Goal: Task Accomplishment & Management: Complete application form

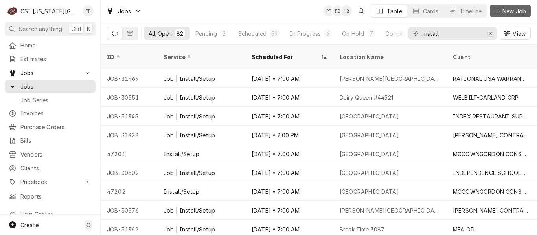
click at [502, 14] on span "New Job" at bounding box center [513, 11] width 27 height 8
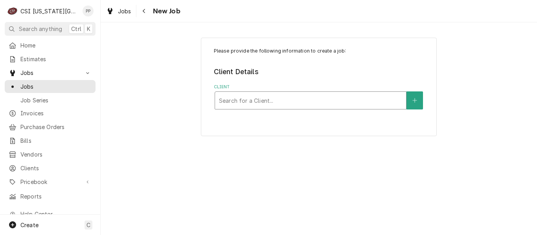
click at [276, 95] on div "Client" at bounding box center [310, 100] width 183 height 14
type input "metro"
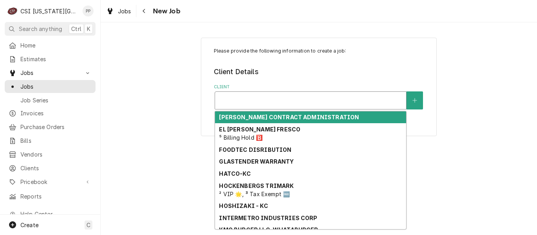
click at [280, 97] on div "Client" at bounding box center [310, 100] width 183 height 14
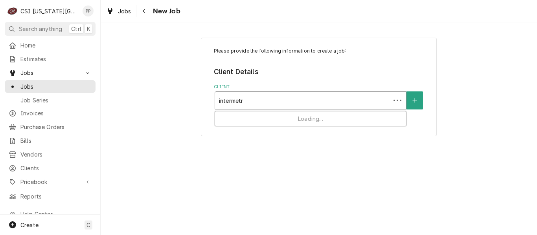
type input "intermetro"
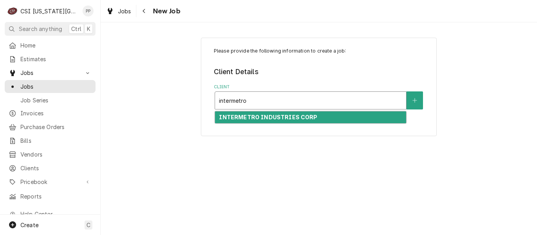
click at [254, 117] on strong "INTERMETRO INDUSTRIES CORP" at bounding box center [268, 117] width 98 height 7
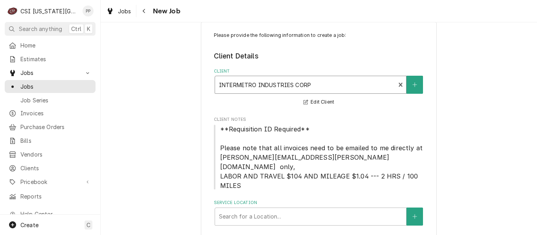
scroll to position [30, 0]
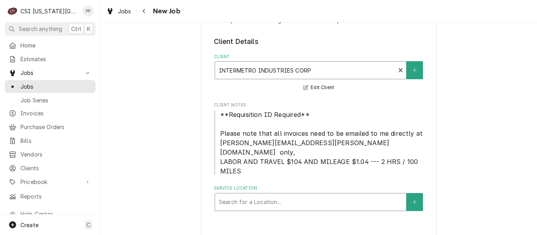
click at [236, 198] on div "Service Location" at bounding box center [310, 202] width 183 height 14
type input "david boo"
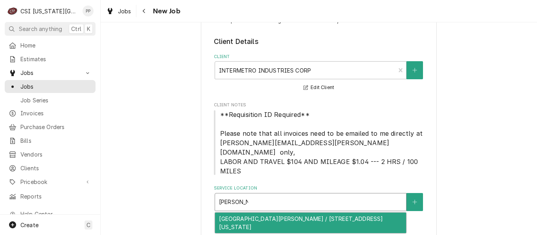
click at [264, 215] on div "[GEOGRAPHIC_DATA][PERSON_NAME] / [STREET_ADDRESS][US_STATE]" at bounding box center [310, 223] width 191 height 20
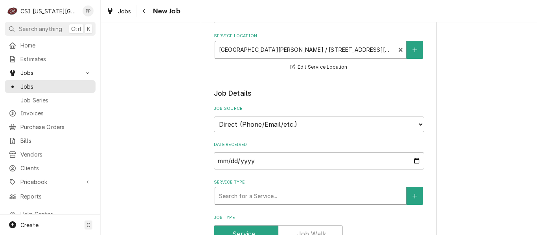
scroll to position [187, 0]
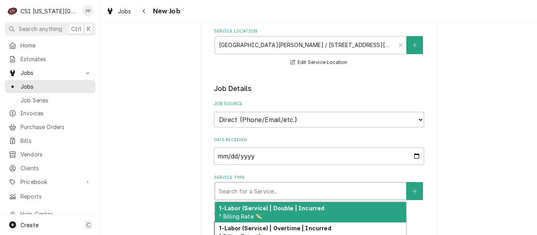
click at [274, 184] on div "Service Type" at bounding box center [310, 191] width 183 height 14
type textarea "x"
type input "j"
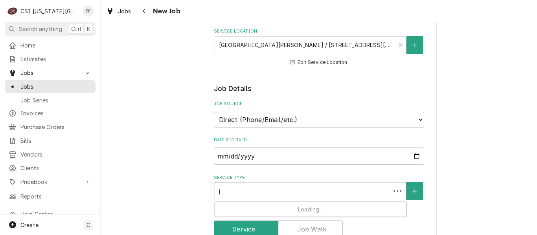
type textarea "x"
type input "jo"
type textarea "x"
type input "job"
type textarea "x"
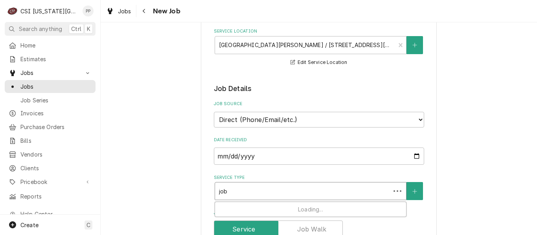
type input "job"
type textarea "x"
type input "job s"
type textarea "x"
type input "job se"
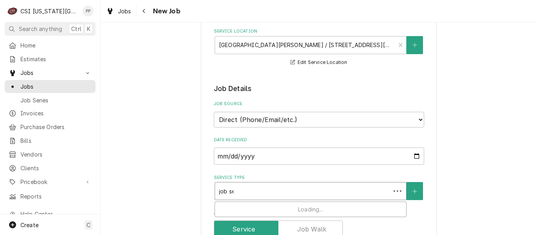
type textarea "x"
type input "job ser"
type textarea "x"
type input "job servi"
type textarea "x"
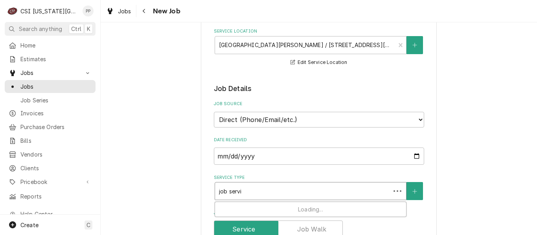
type input "job servic"
type textarea "x"
type input "job service"
type textarea "x"
type input "job service c"
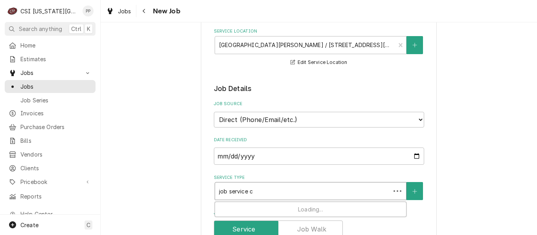
type textarea "x"
type input "job service ca"
type textarea "x"
type input "job service cal"
type textarea "x"
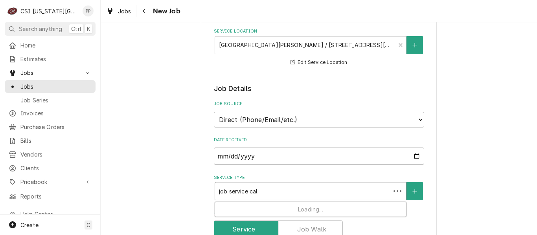
type input "job service call"
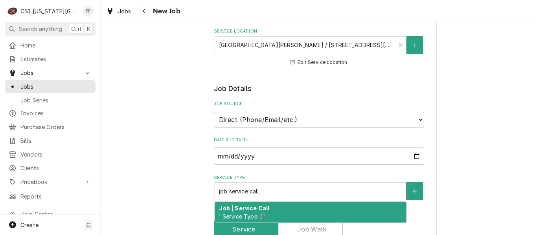
click at [251, 205] on strong "Job | Service Call" at bounding box center [244, 208] width 50 height 7
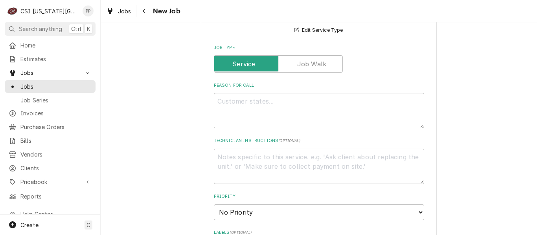
scroll to position [384, 0]
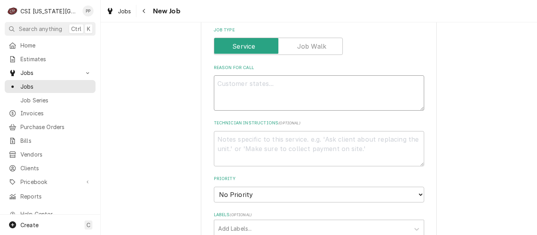
click at [293, 80] on textarea "Reason For Call" at bounding box center [319, 92] width 210 height 35
type textarea "x"
type textarea "M"
type textarea "x"
type textarea "Me"
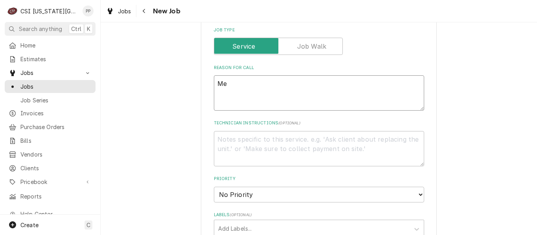
type textarea "x"
type textarea "Met"
type textarea "x"
type textarea "Metro"
type textarea "x"
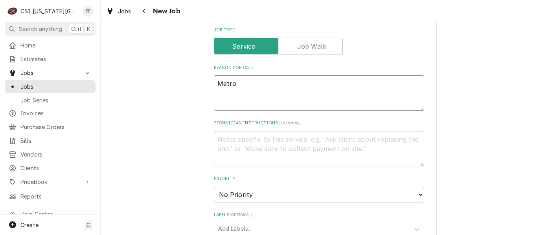
type textarea "Metro"
type textarea "x"
type textarea "Metro W"
type textarea "x"
type textarea "Metro Wa"
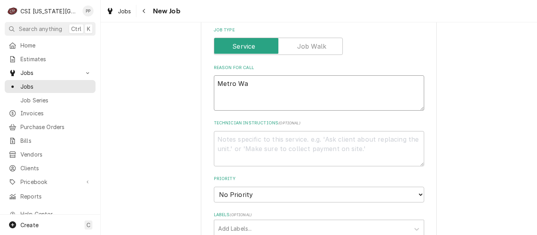
type textarea "x"
type textarea "Metro Wam"
type textarea "x"
type textarea "Metro Wa"
type textarea "x"
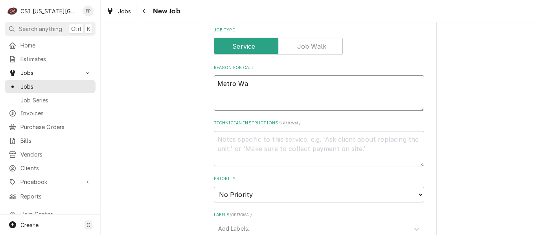
type textarea "Metro War"
type textarea "x"
type textarea "Metro Warm"
type textarea "x"
type textarea "Metro Warme"
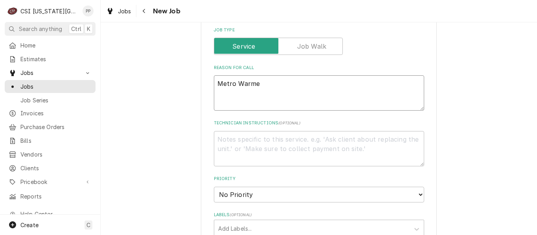
type textarea "x"
type textarea "Metro Warmer"
type textarea "x"
type textarea "Metro Warmer"
type textarea "x"
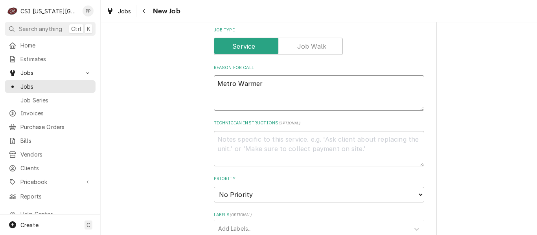
type textarea "Metro Warmer m"
type textarea "x"
type textarea "Metro Warmer mo"
type textarea "x"
type textarea "Metro Warmer mod"
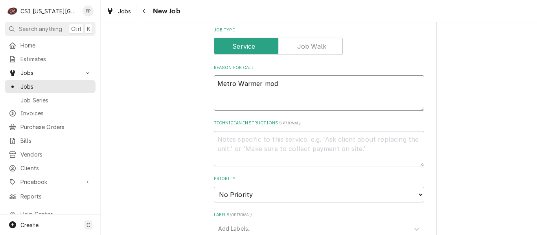
type textarea "x"
type textarea "Metro Warmer mode"
type textarea "x"
type textarea "Metro Warmer model"
type textarea "x"
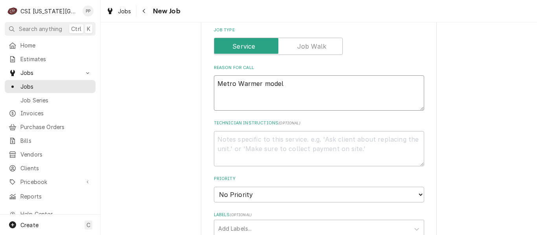
type textarea "Metro Warmer model #"
type textarea "x"
type textarea "Metro Warmer model #"
type textarea "x"
type textarea "Metro Warmer model # M"
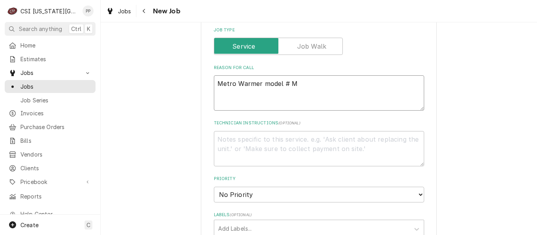
type textarea "x"
type textarea "Metro Warmer model # MB"
type textarea "x"
type textarea "Metro Warmer model # MBQ"
type textarea "x"
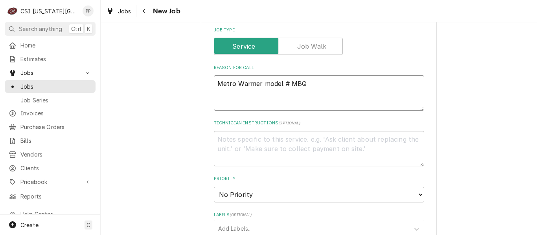
type textarea "Metro Warmer model # MBQ-"
type textarea "x"
type textarea "Metro Warmer model # MBQ-1"
type textarea "x"
type textarea "Metro Warmer model # MBQ-15"
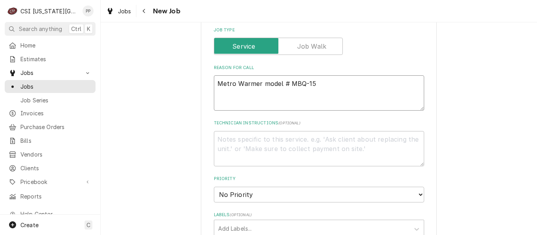
type textarea "x"
type textarea "Metro Warmer model # MBQ-150"
type textarea "x"
type textarea "Metro Warmer model # MBQ-150D"
type textarea "x"
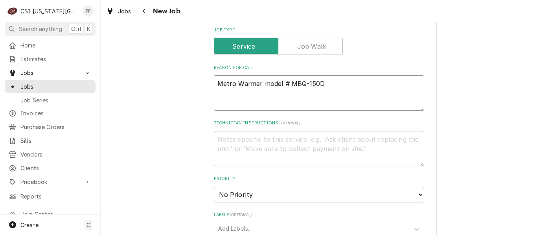
type textarea "Metro Warmer model # MBQ-150D"
type textarea "x"
type textarea "Metro Warmer model # MBQ-150D A"
type textarea "x"
type textarea "Metro Warmer model # MBQ-150D"
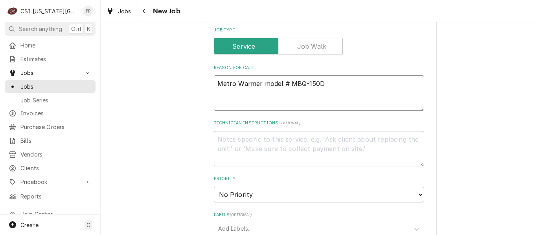
type textarea "x"
type textarea "Metro Warmer model # MBQ-150D"
type textarea "x"
type textarea "Metro Warmer model # MBQ-150D"
type textarea "x"
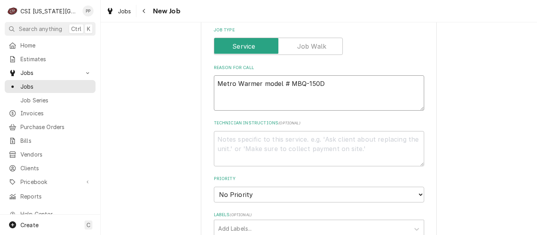
type textarea "Metro Warmer model # MBQ-150D S"
type textarea "x"
type textarea "Metro Warmer model # MBQ-150D Se"
type textarea "x"
type textarea "Metro Warmer model # MBQ-150D Ser"
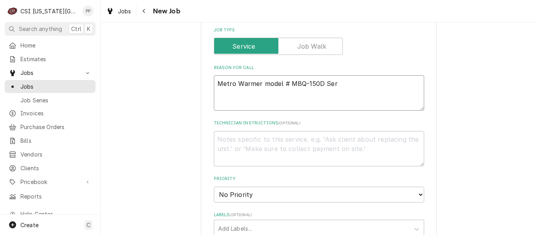
type textarea "x"
type textarea "Metro Warmer model # MBQ-150D Seri"
type textarea "x"
type textarea "Metro Warmer model # MBQ-150D Serial"
type textarea "x"
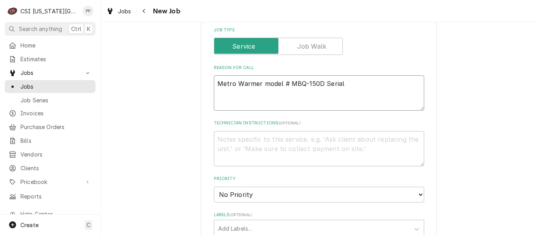
type textarea "Metro Warmer model # MBQ-150D Serial"
type textarea "x"
type textarea "Metro Warmer model # MBQ-150D Serial"
type textarea "x"
type textarea "Metro Warmer model # MBQ-150D Serial"
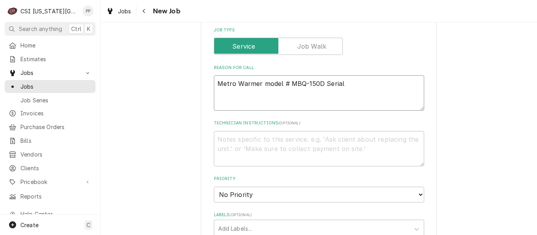
type textarea "x"
type textarea "Metro Warmer model # MBQ-150D Serial 3"
type textarea "x"
type textarea "Metro Warmer model # MBQ-150D Serial"
type textarea "x"
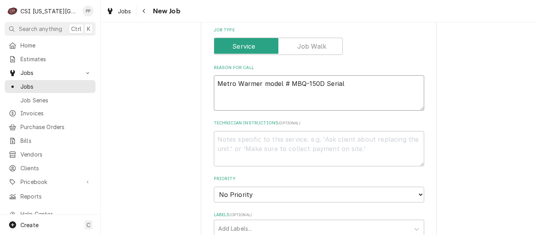
type textarea "Metro Warmer model # MBQ-150D Serial"
type textarea "x"
type textarea "Metro Warmer model # MBQ-150D Serial"
type textarea "x"
type textarea "Metro Warmer model # MBQ-150D Serial #"
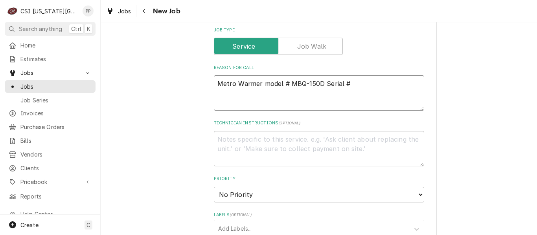
type textarea "x"
type textarea "Metro Warmer model # MBQ-150D Serial #"
type textarea "x"
type textarea "Metro Warmer model # MBQ-150D Serial # B"
type textarea "x"
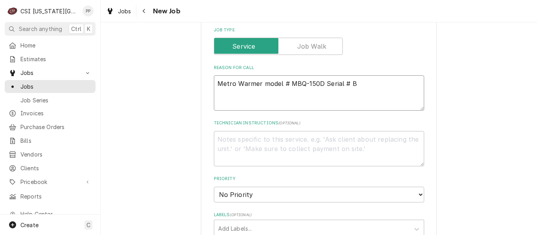
type textarea "Metro Warmer model # MBQ-150D Serial # B1"
type textarea "x"
type textarea "Metro Warmer model # MBQ-150D Serial # B17"
type textarea "x"
type textarea "Metro Warmer model # MBQ-150D Serial # B17W"
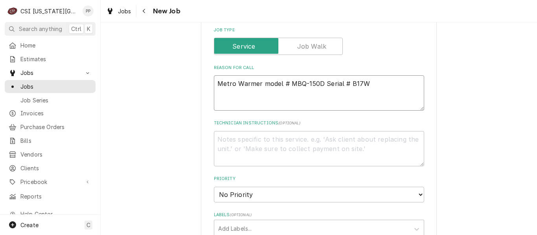
type textarea "x"
type textarea "Metro Warmer model # MBQ-150D Serial # B17W9"
type textarea "x"
type textarea "Metro Warmer model # MBQ-150D Serial # B17W93"
type textarea "x"
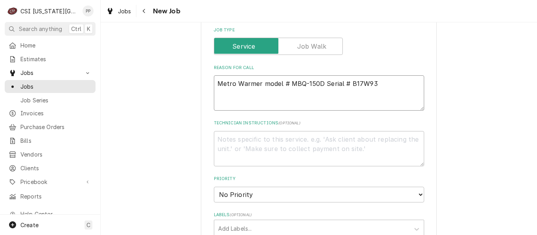
type textarea "Metro Warmer model # MBQ-150D Serial # B17W937"
type textarea "x"
type textarea "Metro Warmer model # MBQ-150D Serial # B17W9378"
type textarea "x"
type textarea "Metro Warmer model # MBQ-150D Serial # B17W9378."
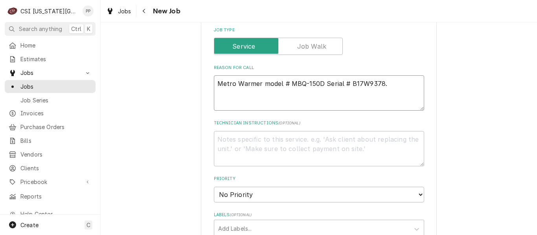
type textarea "x"
type textarea "Metro Warmer model # MBQ-150D Serial # B17W9378."
type textarea "x"
type textarea "Metro Warmer model # MBQ-150D Serial # B17W9378. l"
type textarea "x"
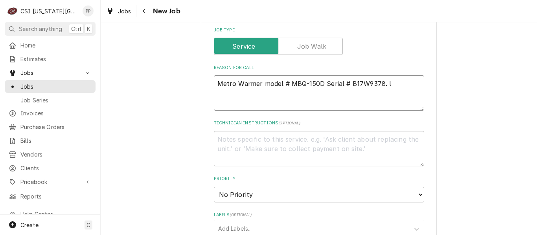
type textarea "Metro Warmer model # MBQ-150D Serial # B17W9378. lo"
type textarea "x"
type textarea "Metro Warmer model # MBQ-150D Serial # B17W9378. loc"
type textarea "x"
type textarea "Metro Warmer model # MBQ-150D Serial # B17W9378. loca"
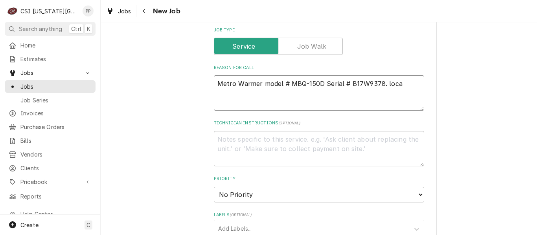
type textarea "x"
type textarea "Metro Warmer model # MBQ-150D Serial # B17W9378. locat"
type textarea "x"
type textarea "Metro Warmer model # MBQ-150D Serial # B17W9378. locate"
type textarea "x"
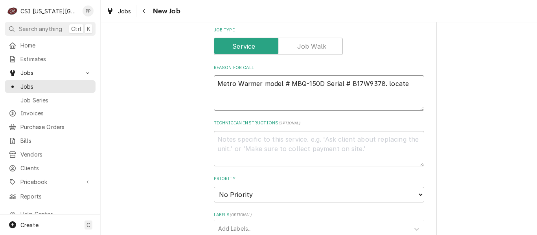
type textarea "Metro Warmer model # MBQ-150D Serial # B17W9378. located"
type textarea "x"
type textarea "Metro Warmer model # MBQ-150D Serial # B17W9378. located"
type textarea "x"
type textarea "Metro Warmer model # MBQ-150D Serial # B17W9378. located o"
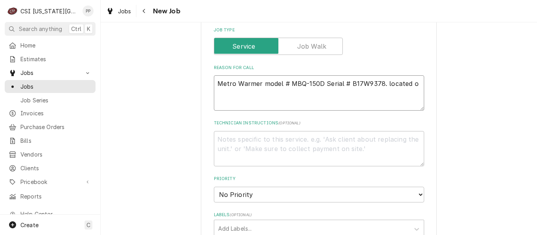
type textarea "x"
type textarea "Metro Warmer model # MBQ-150D Serial # B17W9378. located on"
type textarea "x"
type textarea "Metro Warmer model # MBQ-150D Serial # B17W9378. located on"
type textarea "x"
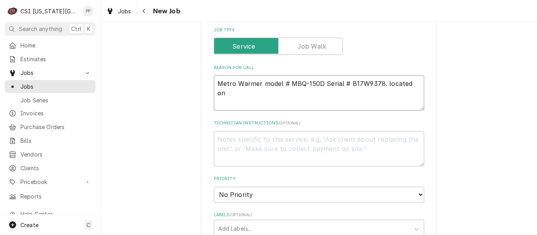
type textarea "Metro Warmer model # MBQ-150D Serial # B17W9378. located on m"
type textarea "x"
type textarea "Metro Warmer model # MBQ-150D Serial # B17W9378. located on mi"
type textarea "x"
type textarea "Metro Warmer model # MBQ-150D Serial # B17W9378. located on m"
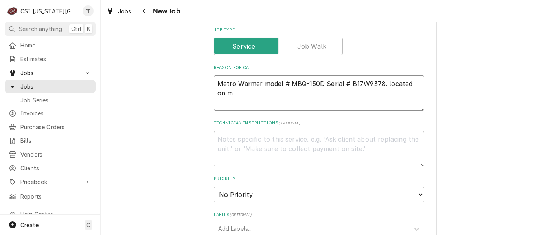
type textarea "x"
type textarea "Metro Warmer model # MBQ-150D Serial # B17W9378. located on ma"
type textarea "x"
type textarea "Metro Warmer model # MBQ-150D Serial # B17W9378. located on m"
type textarea "x"
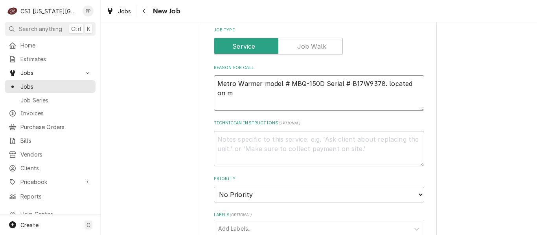
type textarea "Metro Warmer model # MBQ-150D Serial # B17W9378. located on"
type textarea "x"
type textarea "Metro Warmer model # MBQ-150D Serial # B17W9378. located on"
type textarea "x"
type textarea "Metro Warmer model # MBQ-150D Serial # B17W9378. located o"
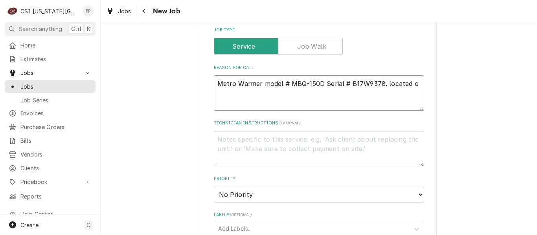
type textarea "x"
type textarea "Metro Warmer model # MBQ-150D Serial # B17W9378. located"
type textarea "x"
type textarea "Metro Warmer model # MBQ-150D Serial # B17W9378. located"
type textarea "x"
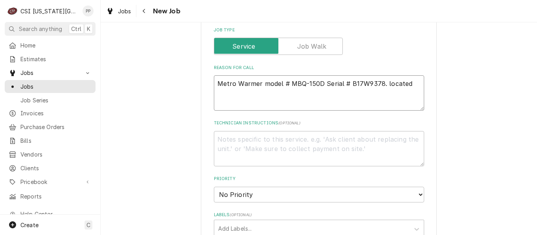
type textarea "Metro Warmer model # MBQ-150D Serial # B17W9378. locate"
type textarea "x"
type textarea "Metro Warmer model # MBQ-150D Serial # B17W9378. locat"
type textarea "x"
type textarea "Metro Warmer model # MBQ-150D Serial # B17W9378. loca"
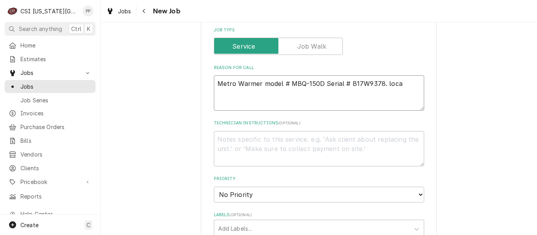
type textarea "x"
type textarea "Metro Warmer model # MBQ-150D Serial # B17W9378. loc"
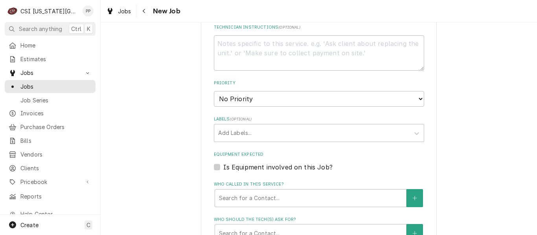
scroll to position [502, 0]
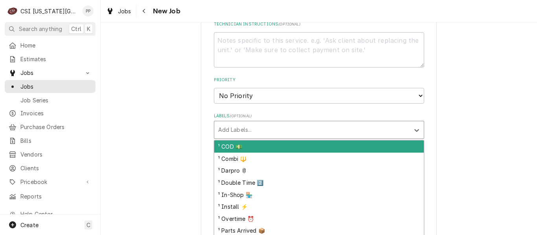
click at [252, 123] on div "Labels" at bounding box center [311, 130] width 187 height 14
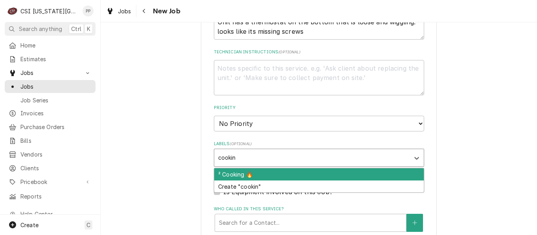
scroll to position [462, 0]
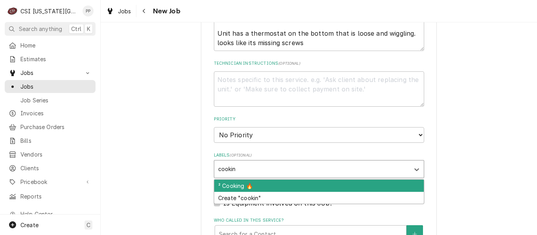
click at [251, 180] on div "² Cooking 🔥" at bounding box center [318, 186] width 209 height 12
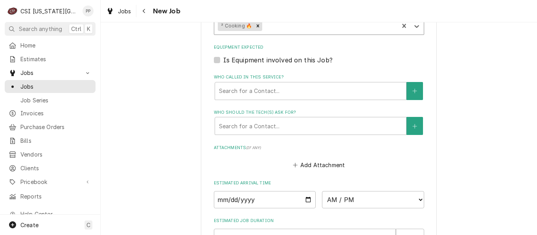
scroll to position [619, 0]
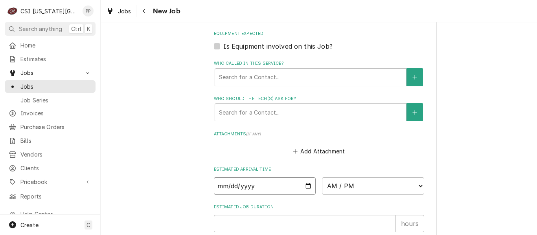
click at [290, 182] on input "Date" at bounding box center [265, 186] width 102 height 17
drag, startPoint x: 284, startPoint y: 176, endPoint x: 293, endPoint y: 176, distance: 8.2
click at [286, 178] on input "Date" at bounding box center [265, 186] width 102 height 17
click at [304, 178] on input "Date" at bounding box center [265, 186] width 102 height 17
click at [343, 178] on select "AM / PM 6:00 AM 6:15 AM 6:30 AM 6:45 AM 7:00 AM 7:15 AM 7:30 AM 7:45 AM 8:00 AM…" at bounding box center [373, 186] width 102 height 17
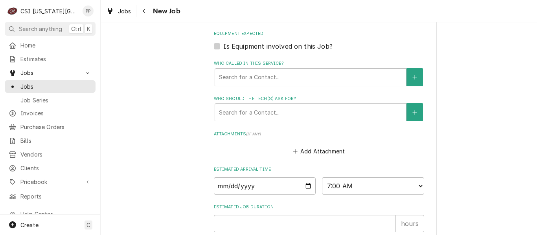
click at [281, 214] on fieldset "Job Details Job Source Direct (Phone/Email/etc.) Service Channel Corrigo Ecotra…" at bounding box center [319, 7] width 210 height 711
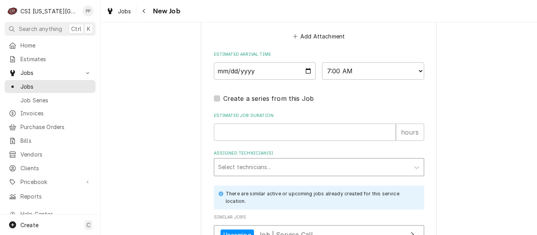
scroll to position [737, 0]
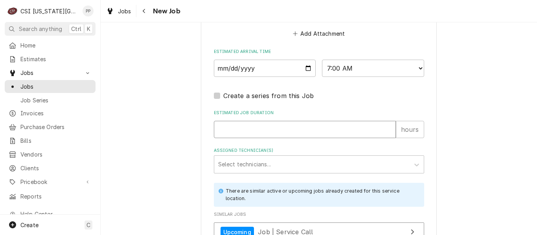
click at [262, 121] on input "Estimated Job Duration" at bounding box center [305, 129] width 182 height 17
click at [257, 158] on div "Assigned Technician(s)" at bounding box center [311, 165] width 187 height 14
click at [245, 177] on div "David Fannin" at bounding box center [318, 181] width 209 height 12
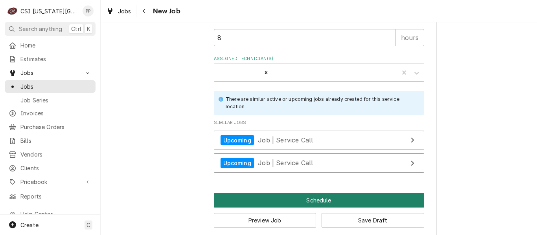
click at [300, 193] on button "Schedule" at bounding box center [319, 200] width 210 height 15
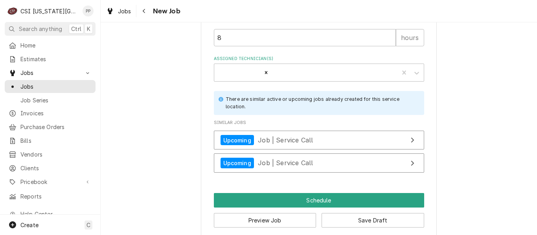
scroll to position [822, 0]
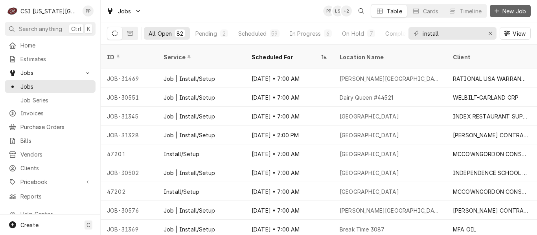
click at [508, 5] on button "New Job" at bounding box center [509, 11] width 41 height 13
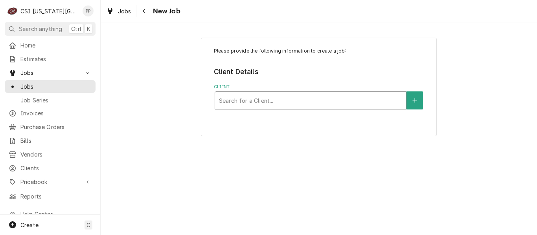
click at [263, 101] on div "Client" at bounding box center [310, 100] width 183 height 14
type input "intermetro"
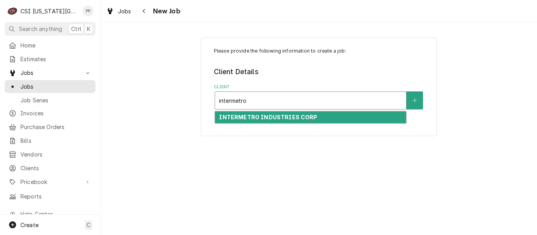
click at [264, 115] on strong "INTERMETRO INDUSTRIES CORP" at bounding box center [268, 117] width 98 height 7
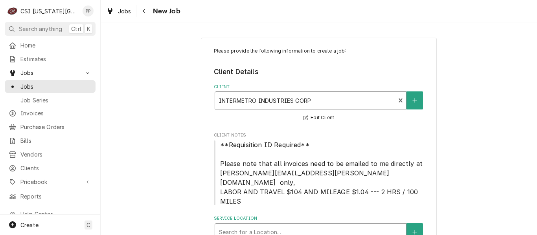
click at [267, 225] on div "Service Location" at bounding box center [310, 232] width 183 height 14
type input "david booth"
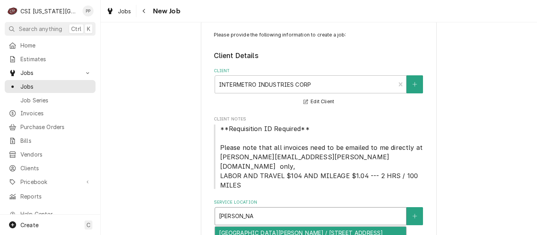
scroll to position [30, 0]
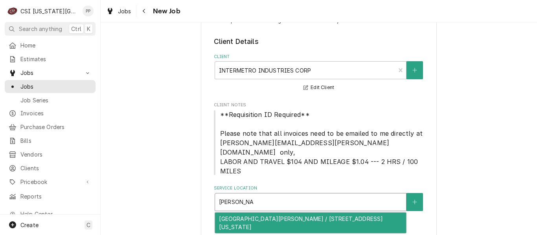
click at [285, 213] on div "KU David Booth Memorial Stadium / 1101 Mississippi St, Lawrence, KS 66044" at bounding box center [310, 223] width 191 height 20
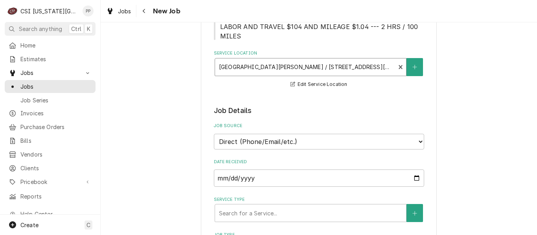
scroll to position [187, 0]
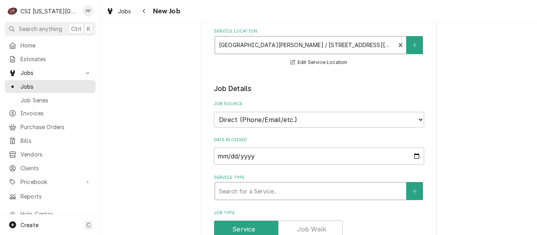
click at [255, 184] on div "Service Type" at bounding box center [310, 191] width 183 height 14
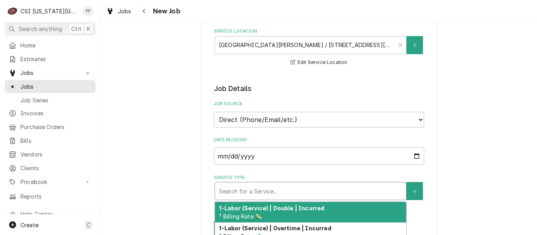
type textarea "x"
type input "j"
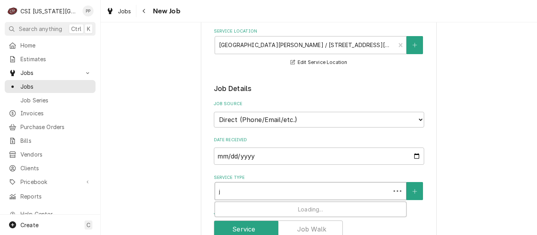
type textarea "x"
type input "jo"
type textarea "x"
type input "job"
type textarea "x"
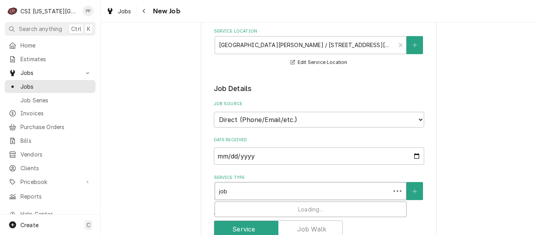
type input "job s"
type textarea "x"
type input "job se"
type textarea "x"
type input "job ser"
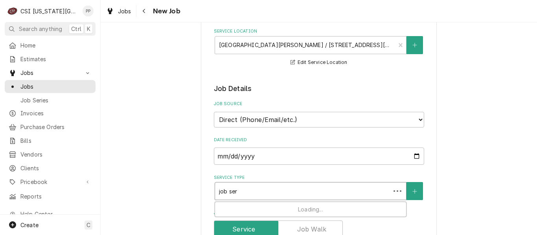
type textarea "x"
type input "job serv"
type textarea "x"
type input "job servic"
type textarea "x"
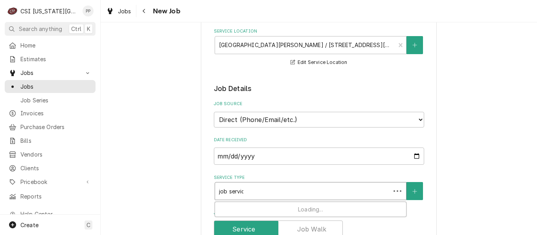
type input "job service"
type textarea "x"
type input "job service ca"
type textarea "x"
type input "job service cal"
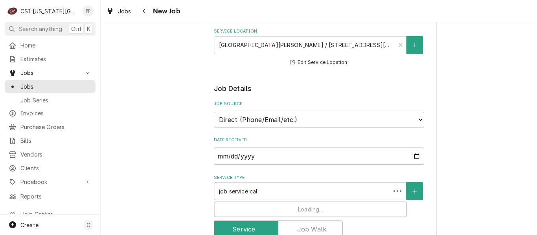
type textarea "x"
type input "job service call"
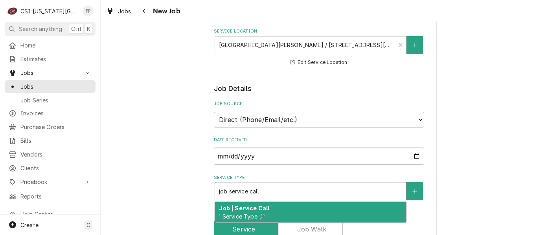
click at [263, 205] on strong "Job | Service Call" at bounding box center [244, 208] width 50 height 7
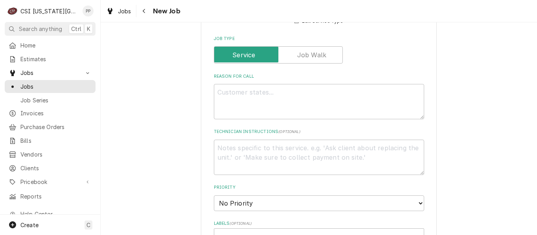
scroll to position [384, 0]
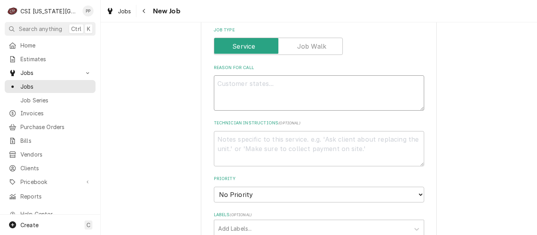
click at [271, 88] on textarea "Reason For Call" at bounding box center [319, 92] width 210 height 35
type textarea "x"
type textarea "M"
type textarea "x"
type textarea "Me"
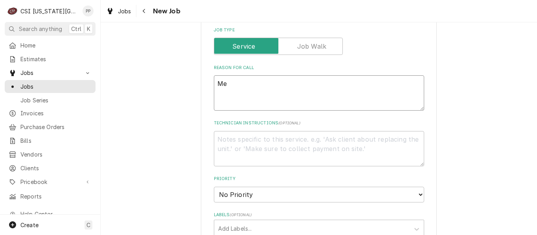
type textarea "x"
type textarea "Met"
type textarea "x"
type textarea "Metr"
type textarea "x"
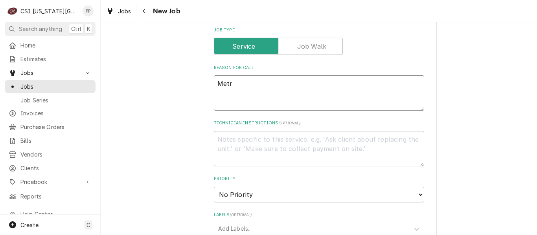
type textarea "Metro"
type textarea "x"
type textarea "Metro"
type textarea "x"
type textarea "Metro w"
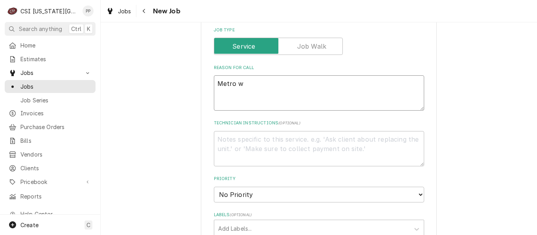
type textarea "x"
type textarea "Metro wa"
type textarea "x"
type textarea "Metro warm"
type textarea "x"
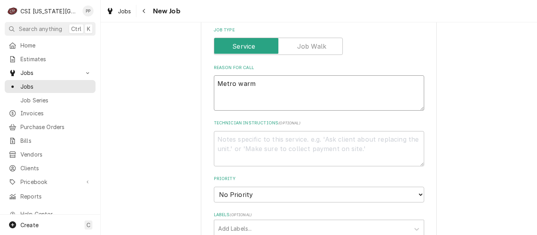
type textarea "Metro warme"
type textarea "x"
type textarea "Metro warmer"
type textarea "x"
type textarea "Metro warmer"
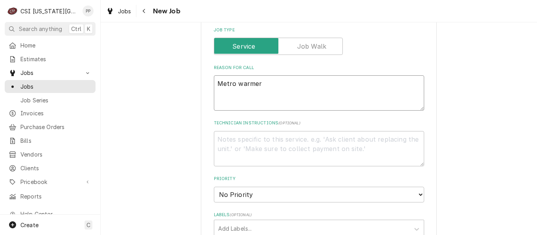
type textarea "x"
type textarea "Metro warmer i"
type textarea "x"
type textarea "Metro warmer in"
type textarea "x"
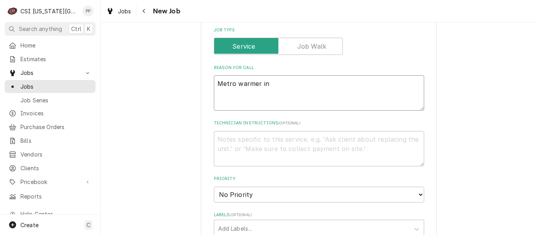
type textarea "Metro warmer in"
type textarea "x"
type textarea "Metro warmer in b"
type textarea "x"
type textarea "Metro warmer in ba"
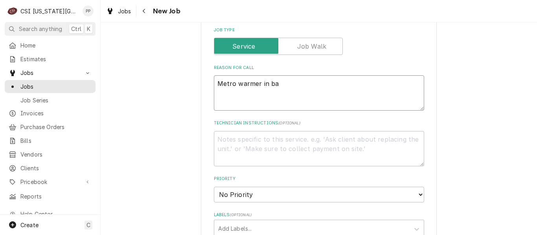
type textarea "x"
type textarea "Metro warmer in back"
type textarea "x"
type textarea "Metro warmer in back"
type textarea "x"
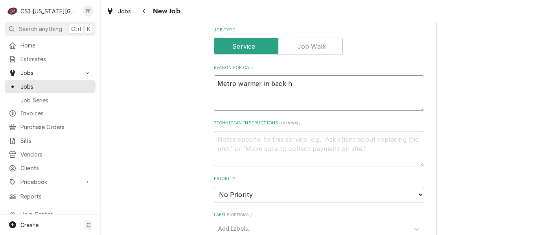
type textarea "Metro warmer in back ha"
type textarea "x"
type textarea "Metro warmer in back hal"
type textarea "x"
type textarea "Metro warmer in back hallw"
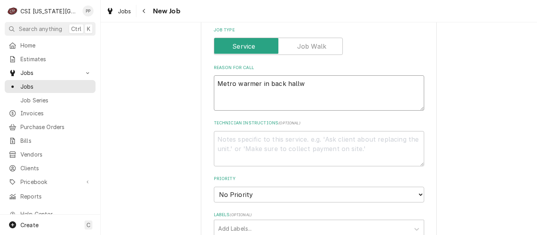
type textarea "x"
type textarea "Metro warmer in back hallwa"
type textarea "x"
type textarea "Metro warmer in back hallway"
type textarea "x"
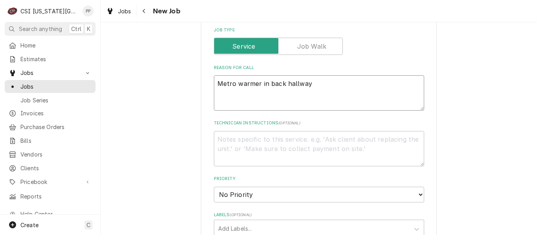
type textarea "Metro warmer in back hallway"
type textarea "x"
type textarea "Metro warmer in back hallway b"
type textarea "x"
type textarea "Metro warmer in back hallway beh"
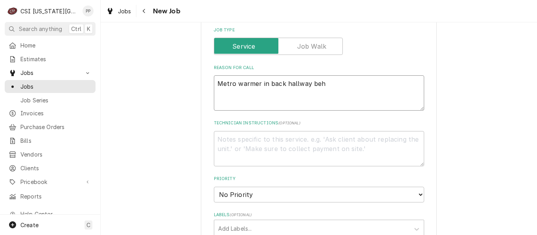
type textarea "x"
type textarea "Metro warmer in back hallway behin"
type textarea "x"
type textarea "Metro warmer in back hallway behing"
type textarea "x"
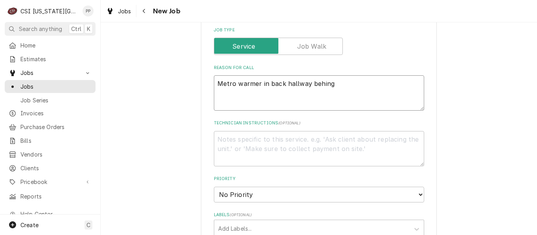
type textarea "Metro warmer in back hallway behin"
type textarea "x"
type textarea "Metro warmer in back hallway behind"
type textarea "x"
type textarea "Metro warmer in back hallway behind"
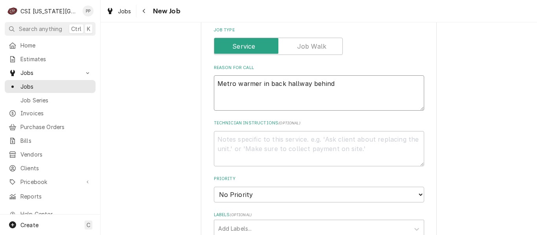
type textarea "x"
type textarea "Metro warmer in back hallway behind c"
type textarea "x"
type textarea "Metro warmer in back hallway behind co"
type textarea "x"
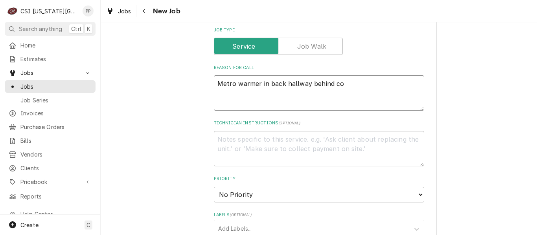
type textarea "Metro warmer in back hallway behind con"
type textarea "x"
type textarea "Metro warmer in back hallway behind conf"
type textarea "x"
type textarea "Metro warmer in back hallway behind confe"
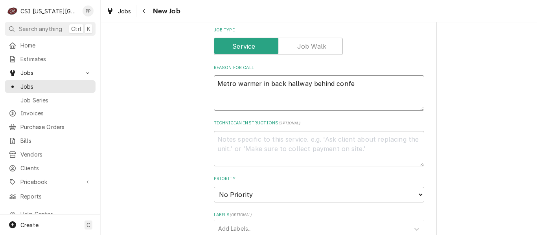
type textarea "x"
type textarea "Metro warmer in back hallway behind confer"
type textarea "x"
type textarea "Metro warmer in back hallway behind confere"
type textarea "x"
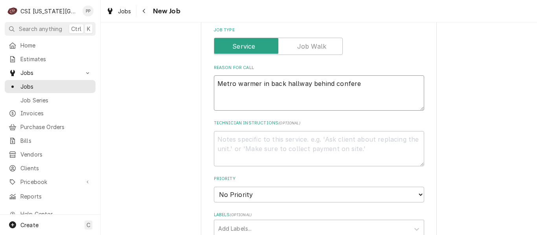
type textarea "Metro warmer in back hallway behind conferen"
type textarea "x"
type textarea "Metro warmer in back hallway behind conferenc"
type textarea "x"
type textarea "Metro warmer in back hallway behind conference"
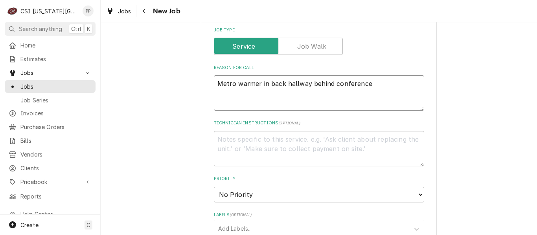
type textarea "x"
type textarea "Metro warmer in back hallway behind conference"
type textarea "x"
type textarea "Metro warmer in back hallway behind conference ce"
type textarea "x"
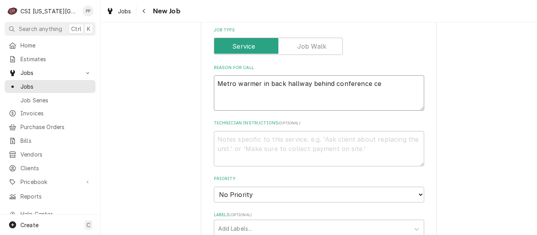
type textarea "Metro warmer in back hallway behind conference cen"
type textarea "x"
type textarea "Metro warmer in back hallway behind conference cent"
type textarea "x"
type textarea "Metro warmer in back hallway behind conference cente"
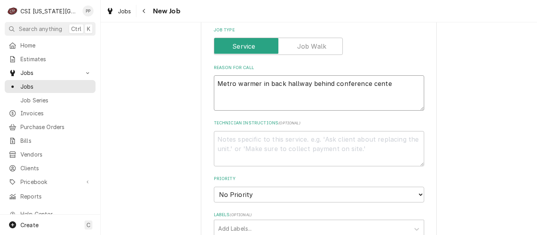
type textarea "x"
type textarea "Metro warmer in back hallway behind conference center"
type textarea "x"
type textarea "Metro warmer in back hallway behind conference center"
type textarea "x"
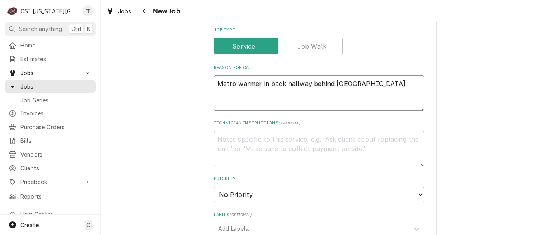
type textarea "Metro warmer in back hallway behind conference center o"
type textarea "x"
type textarea "Metro warmer in back hallway behind conference center on"
type textarea "x"
type textarea "Metro warmer in back hallway behind conference center on"
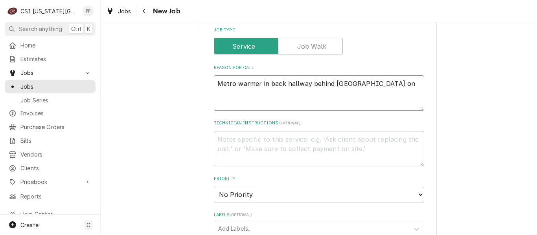
type textarea "x"
type textarea "Metro warmer in back hallway behind conference center on e"
type textarea "x"
type textarea "Metro warmer in back hallway behind conference center on ev"
type textarea "x"
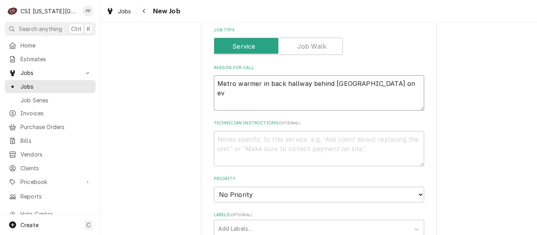
type textarea "Metro warmer in back hallway behind conference center on eve"
type textarea "x"
type textarea "Metro warmer in back hallway behind conference center on even"
type textarea "x"
type textarea "Metro warmer in back hallway behind conference center on event"
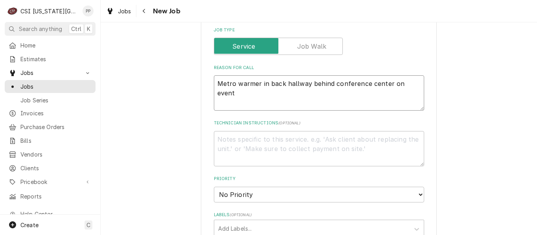
type textarea "x"
type textarea "Metro warmer in back hallway behind conference center on event e"
type textarea "x"
type textarea "Metro warmer in back hallway behind conference center on event el"
type textarea "x"
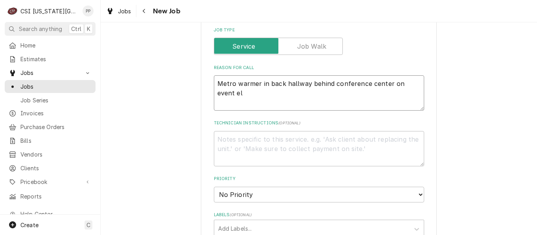
type textarea "Metro warmer in back hallway behind conference center on event e"
type textarea "x"
type textarea "Metro warmer in back hallway behind conference center on event"
type textarea "x"
type textarea "Metro warmer in back hallway behind conference center on event l"
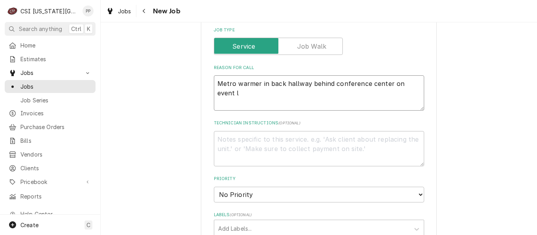
type textarea "x"
type textarea "Metro warmer in back hallway behind conference center on event le"
type textarea "x"
type textarea "Metro warmer in back hallway behind conference center on event levl"
type textarea "x"
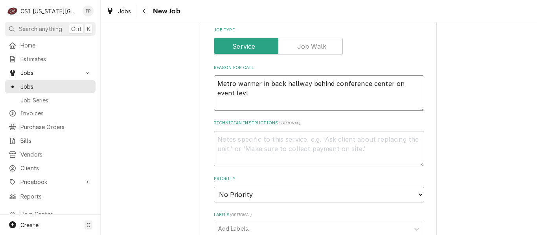
type textarea "Metro warmer in back hallway behind conference center on event levle"
type textarea "x"
type textarea "Metro warmer in back hallway behind conference center on event levle"
type textarea "x"
type textarea "Metro warmer in back hallway behind conference center on event levle"
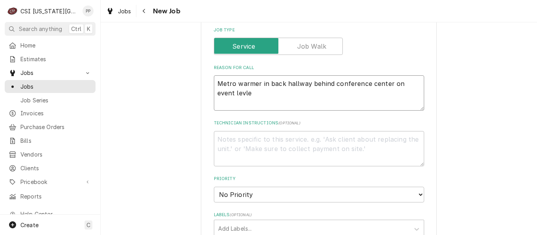
type textarea "x"
type textarea "Metro warmer in back hallway behind conference center on event levl"
type textarea "x"
type textarea "Metro warmer in back hallway behind conference center on event levle"
type textarea "x"
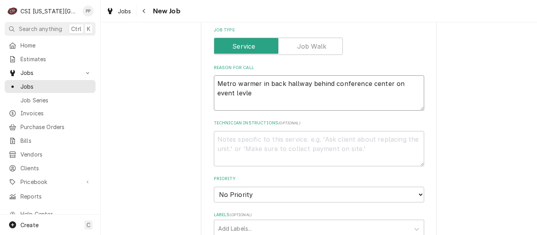
type textarea "Metro warmer in back hallway behind conference center on event levl"
type textarea "x"
type textarea "Metro warmer in back hallway behind conference center on event lev"
type textarea "x"
type textarea "Metro warmer in back hallway behind conference center on event level"
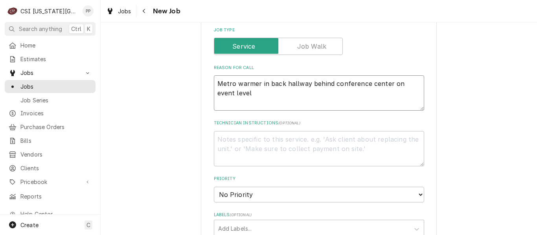
type textarea "x"
type textarea "Metro warmer in back hallway behind conference center on event level"
type textarea "x"
type textarea "Metro warmer in back hallway behind conference center on event level 1"
type textarea "x"
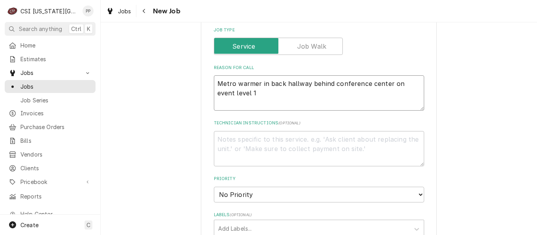
type textarea "Metro warmer in back hallway behind conference center on event level 1"
type textarea "x"
type textarea "Metro warmer in back hallway behind conference center on event level 1 t"
type textarea "x"
type textarea "Metro warmer in back hallway behind conference center on event level 1 th"
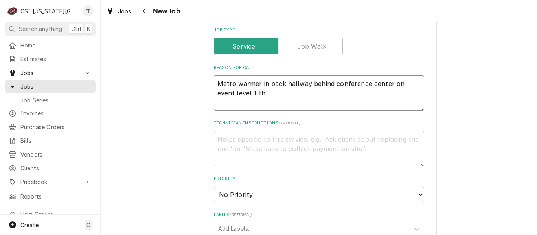
type textarea "x"
type textarea "Metro warmer in back hallway behind conference center on event level 1 the"
type textarea "x"
type textarea "Metro warmer in back hallway behind conference center on event level 1 ther"
type textarea "x"
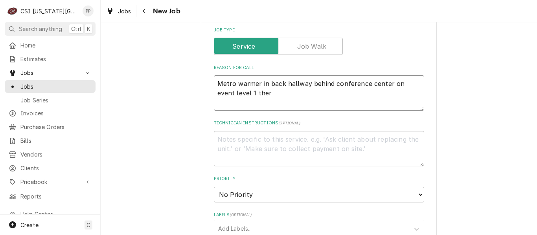
type textarea "Metro warmer in back hallway behind conference center on event level 1 therm"
type textarea "x"
type textarea "Metro warmer in back hallway behind conference center on event level 1 thermos"
type textarea "x"
type textarea "Metro warmer in back hallway behind conference center on event level 1 thermost"
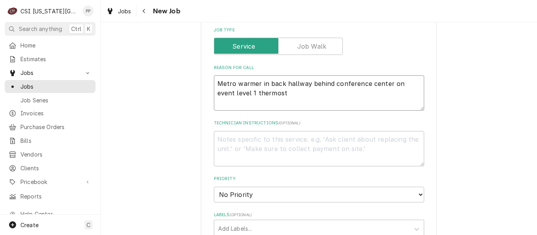
type textarea "x"
type textarea "Metro warmer in back hallway behind conference center on event level 1 thermosta"
type textarea "x"
type textarea "Metro warmer in back hallway behind conference center on event level 1 thermost…"
type textarea "x"
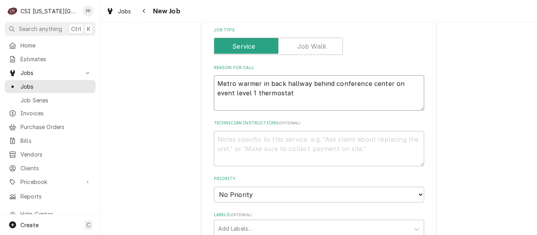
type textarea "Metro warmer in back hallway behind conference center on event level 1 thermost…"
type textarea "x"
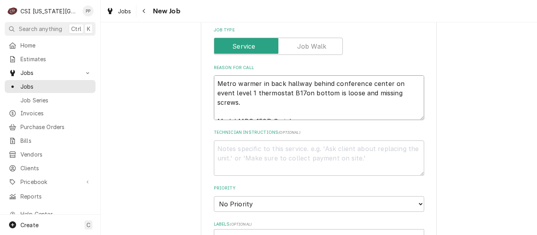
click at [291, 97] on textarea "Metro warmer in back hallway behind conference center on event level 1 thermost…" at bounding box center [319, 97] width 210 height 45
click at [278, 84] on textarea "Metro warmer in back hallway behind conference center on event level 1 thermost…" at bounding box center [319, 97] width 210 height 45
click at [295, 104] on textarea "Metro warmer in back hallway behind conference center on event level 1 thermost…" at bounding box center [319, 97] width 210 height 45
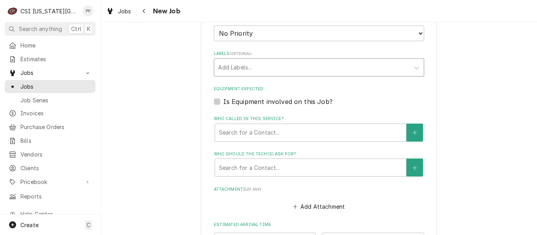
scroll to position [541, 0]
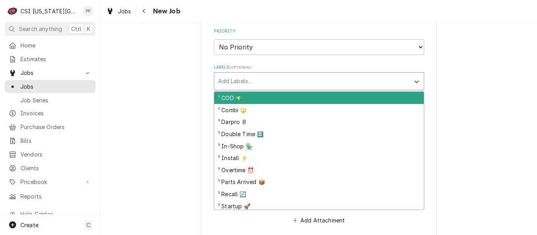
click at [265, 77] on div "Labels" at bounding box center [311, 81] width 187 height 14
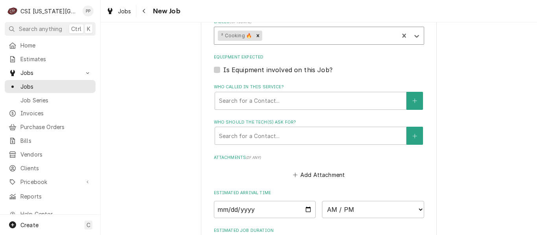
scroll to position [659, 0]
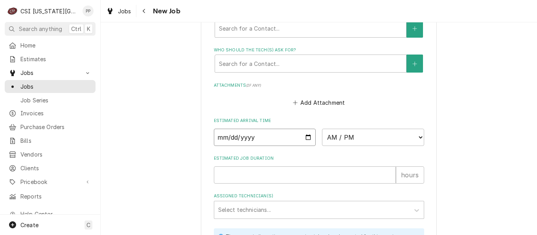
click at [263, 129] on input "Date" at bounding box center [265, 137] width 102 height 17
click at [310, 129] on input "Date" at bounding box center [265, 137] width 102 height 17
click at [305, 129] on input "Date" at bounding box center [265, 137] width 102 height 17
click at [342, 129] on select "AM / PM 6:00 AM 6:15 AM 6:30 AM 6:45 AM 7:00 AM 7:15 AM 7:30 AM 7:45 AM 8:00 AM…" at bounding box center [373, 137] width 102 height 17
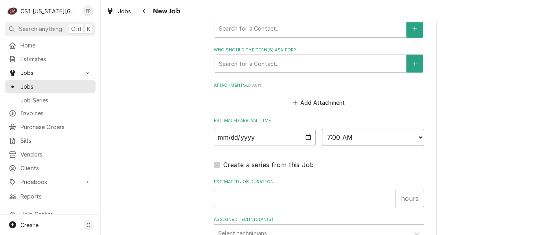
drag, startPoint x: 342, startPoint y: 126, endPoint x: 289, endPoint y: 144, distance: 55.6
click at [322, 129] on select "AM / PM 6:00 AM 6:15 AM 6:30 AM 6:45 AM 7:00 AM 7:15 AM 7:30 AM 7:45 AM 8:00 AM…" at bounding box center [373, 137] width 102 height 17
click at [265, 190] on input "Estimated Job Duration" at bounding box center [305, 198] width 182 height 17
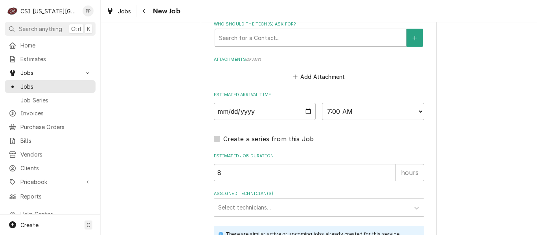
scroll to position [698, 0]
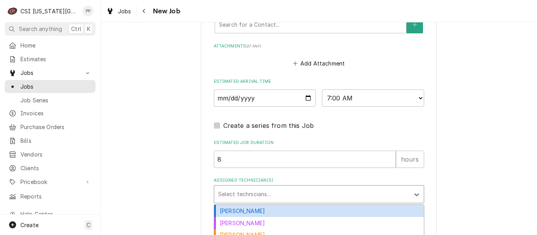
click at [257, 187] on div "Assigned Technician(s)" at bounding box center [311, 194] width 187 height 14
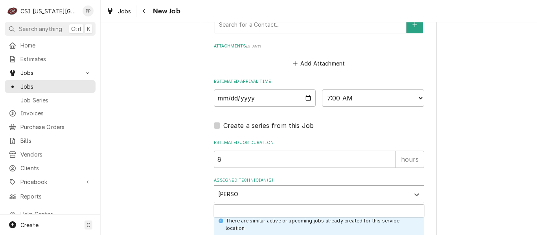
click at [240, 205] on div "David Fannin" at bounding box center [318, 211] width 209 height 12
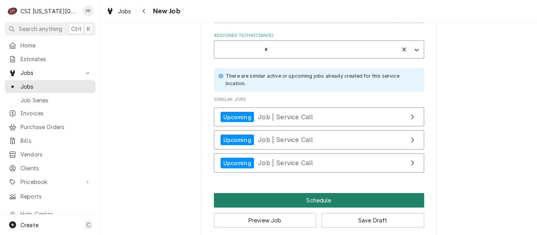
click at [264, 194] on button "Schedule" at bounding box center [319, 200] width 210 height 15
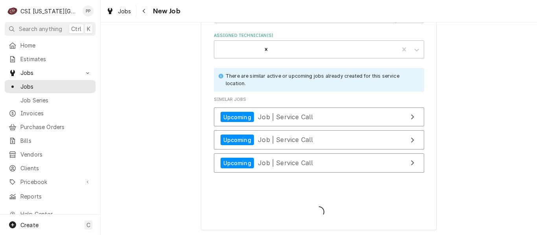
scroll to position [836, 0]
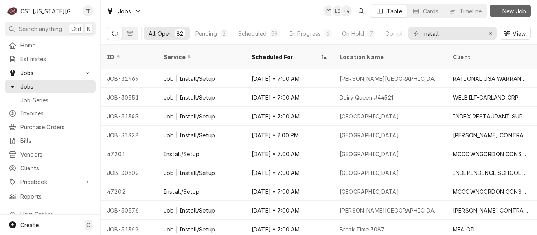
click at [499, 10] on div "Dynamic Content Wrapper" at bounding box center [497, 11] width 8 height 8
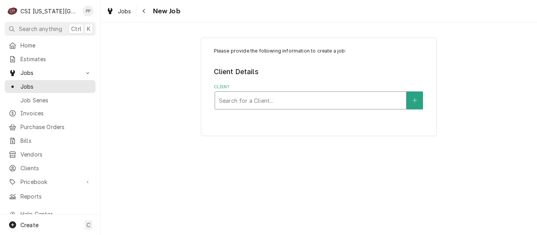
click at [317, 97] on div "Client" at bounding box center [310, 100] width 183 height 14
type input "Intermetro"
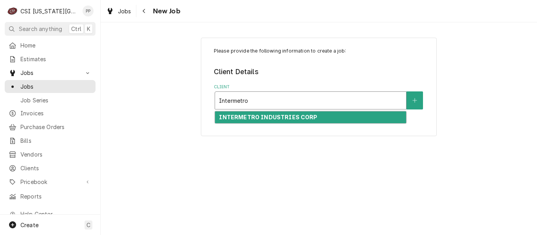
click at [299, 115] on strong "INTERMETRO INDUSTRIES CORP" at bounding box center [268, 117] width 98 height 7
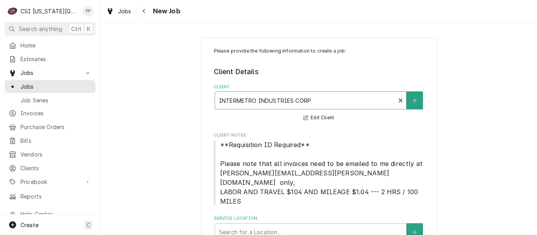
scroll to position [30, 0]
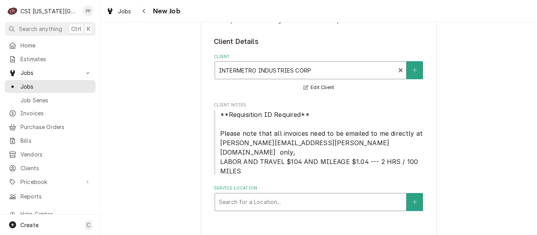
click at [256, 195] on div "Service Location" at bounding box center [310, 202] width 183 height 14
type input "david booth"
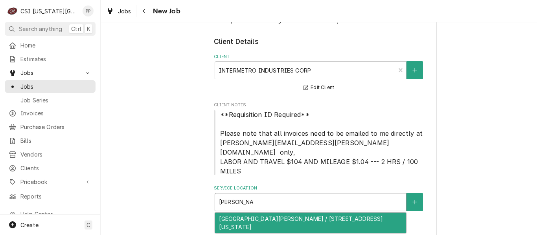
click at [260, 213] on div "KU David Booth Memorial Stadium / 1101 Mississippi St, Lawrence, KS 66044" at bounding box center [310, 223] width 191 height 20
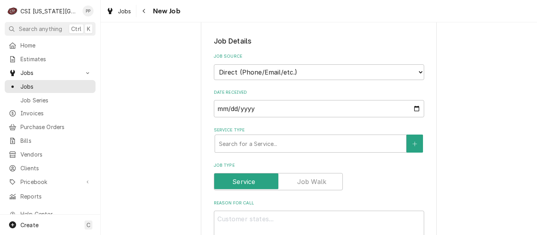
scroll to position [236, 0]
click at [258, 136] on div "Service Type" at bounding box center [310, 143] width 183 height 14
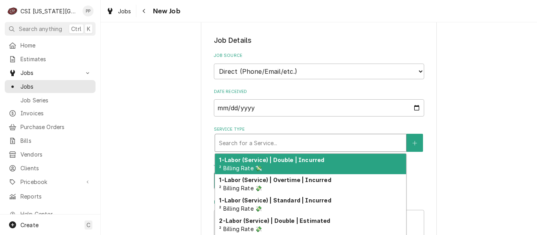
type textarea "x"
type input "j"
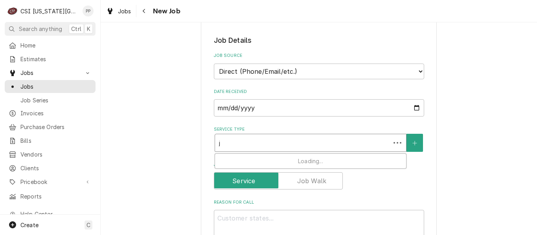
type textarea "x"
type input "jo"
type textarea "x"
type input "job"
type textarea "x"
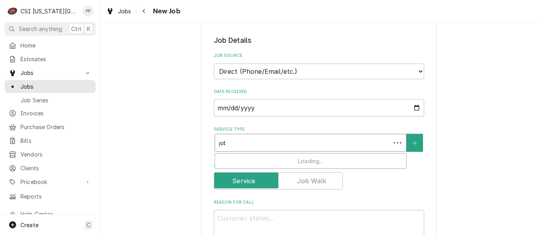
type input "job"
type textarea "x"
type input "job s"
type textarea "x"
type input "job se"
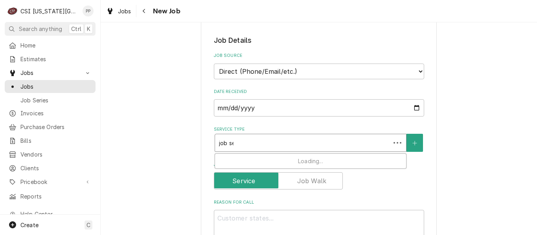
type textarea "x"
type input "job ser"
type textarea "x"
type input "job serv"
type textarea "x"
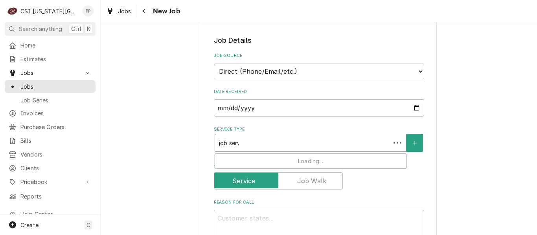
type input "job servi"
type textarea "x"
type input "job servic"
type textarea "x"
type input "job service"
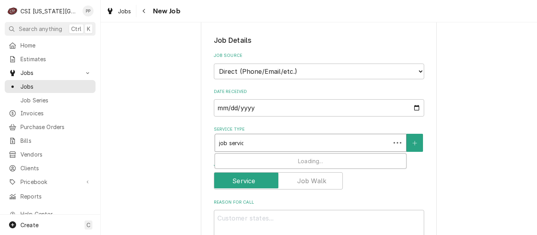
type textarea "x"
type input "job service"
type textarea "x"
type input "job service c"
type textarea "x"
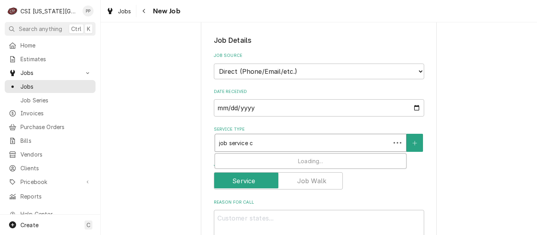
type input "job service ca"
type textarea "x"
type input "job service cal"
type textarea "x"
type input "job service call"
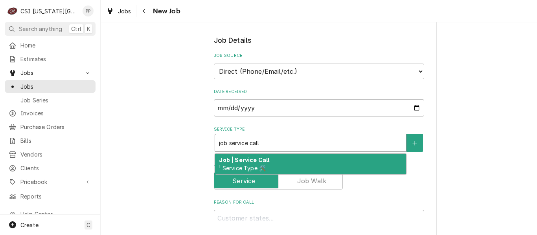
click at [265, 154] on div "Job | Service Call ¹ Service Type 🛠️" at bounding box center [310, 164] width 191 height 20
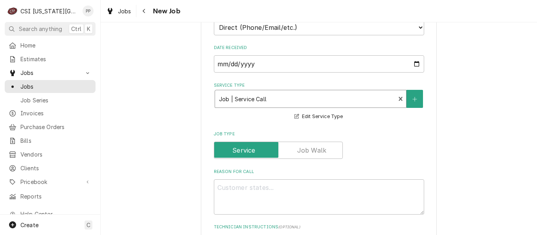
scroll to position [354, 0]
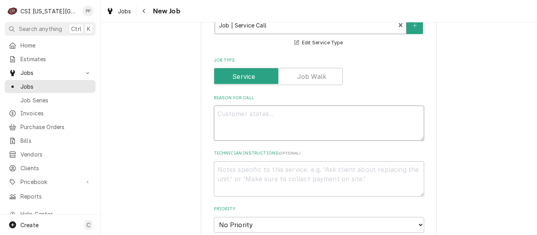
click at [227, 106] on textarea "Reason For Call" at bounding box center [319, 123] width 210 height 35
type textarea "x"
type textarea "Me"
type textarea "x"
type textarea "Met"
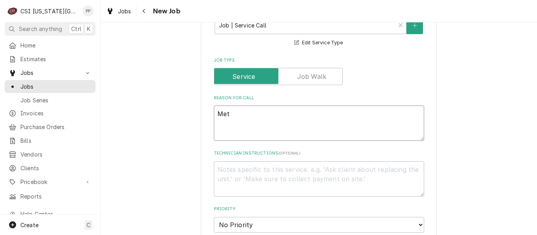
type textarea "x"
type textarea "Metro"
type textarea "x"
type textarea "Metro"
type textarea "x"
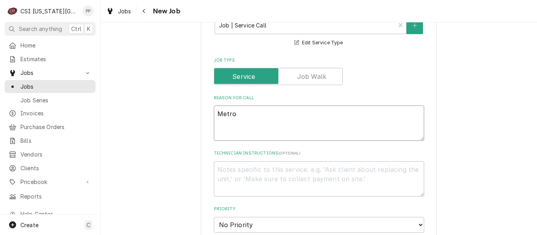
type textarea "Metro w"
type textarea "x"
type textarea "Metro wa"
type textarea "x"
type textarea "Metro warm"
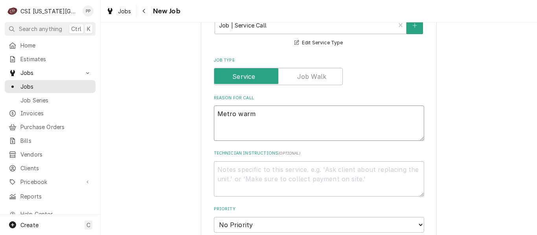
type textarea "x"
type textarea "Metro warmi"
type textarea "x"
type textarea "Metro warmin"
type textarea "x"
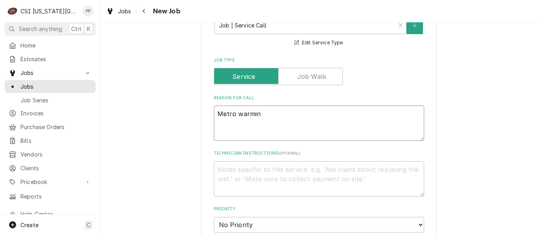
type textarea "Metro warming"
type textarea "x"
type textarea "Metro warming c"
type textarea "x"
type textarea "Metro warming ca"
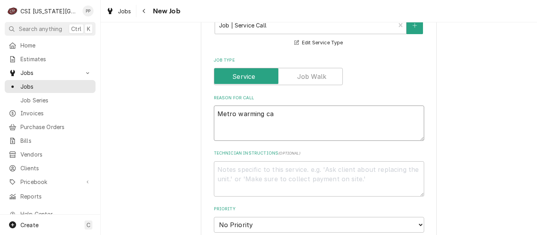
type textarea "x"
type textarea "Metro warming can"
type textarea "x"
type textarea "Metro warming ca"
type textarea "x"
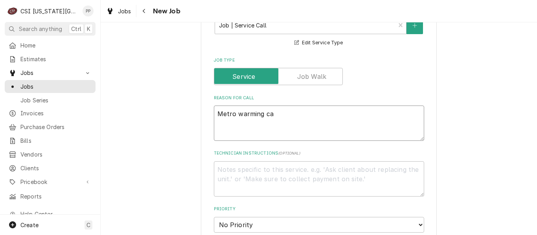
type textarea "Metro warming cab"
type textarea "x"
type textarea "Metro warming cabi"
type textarea "x"
type textarea "Metro warming cabin"
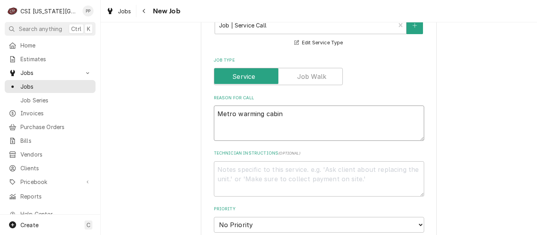
type textarea "x"
type textarea "Metro warming cabine"
type textarea "x"
type textarea "Metro warming cabinent"
type textarea "x"
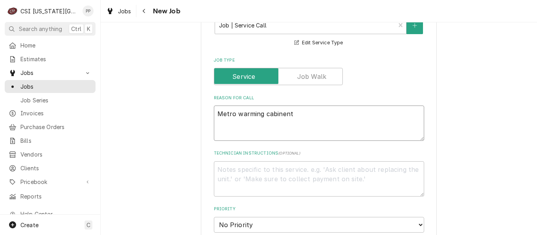
type textarea "Metro warming cabinent"
type textarea "x"
type textarea "Metro warming cabinent o"
type textarea "x"
type textarea "Metro warming cabinent on"
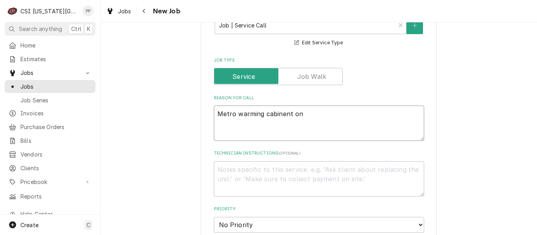
type textarea "x"
type textarea "Metro warming cabinent on"
type textarea "x"
type textarea "Metro warming cabinent on m"
type textarea "x"
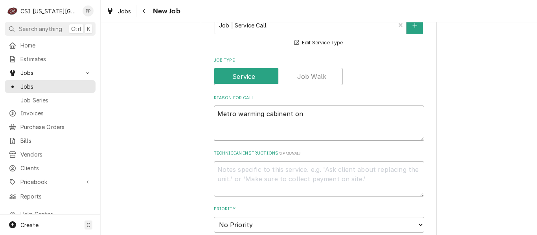
type textarea "Metro warming cabinent on e"
type textarea "x"
type textarea "Metro warming cabinent on ev"
type textarea "x"
type textarea "Metro warming cabinent on even"
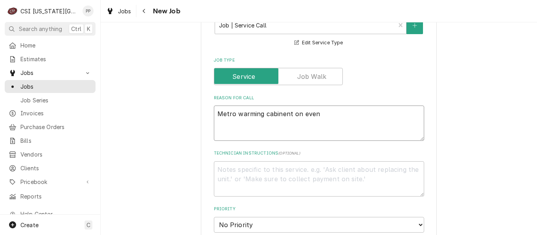
type textarea "x"
type textarea "Metro warming cabinent on event"
type textarea "x"
type textarea "Metro warming cabinent on event"
type textarea "x"
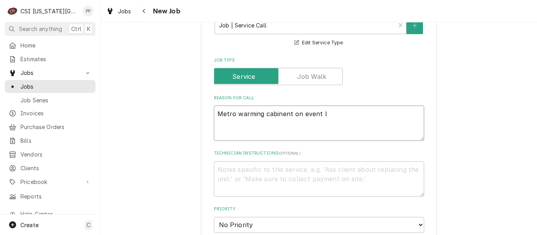
type textarea "Metro warming cabinent on event le"
type textarea "x"
type textarea "Metro warming cabinent on event lev"
type textarea "x"
type textarea "Metro warming cabinent on event leve"
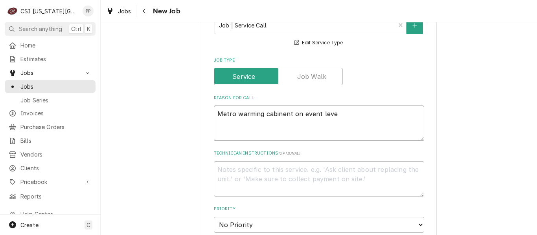
type textarea "x"
type textarea "Metro warming cabinent on event level"
type textarea "x"
type textarea "Metro warming cabinent on event level"
type textarea "x"
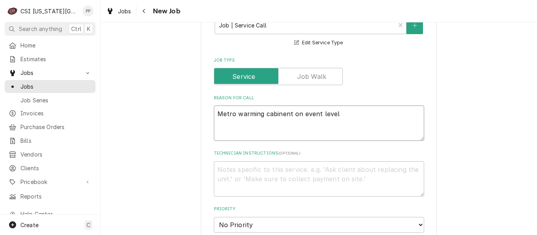
type textarea "Metro warming cabinent on event level 1"
type textarea "x"
type textarea "Metro warming cabinent on event level 1"
type textarea "x"
type textarea "Metro warming cabinent on event level 1 i"
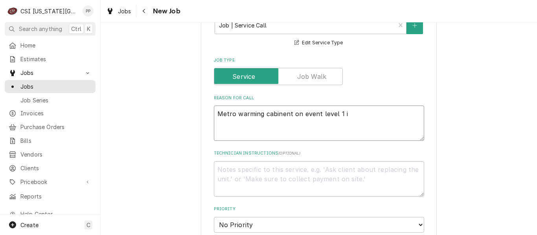
type textarea "x"
type textarea "Metro warming cabinent on event level 1 in"
type textarea "x"
type textarea "Metro warming cabinent on event level 1 in"
type textarea "x"
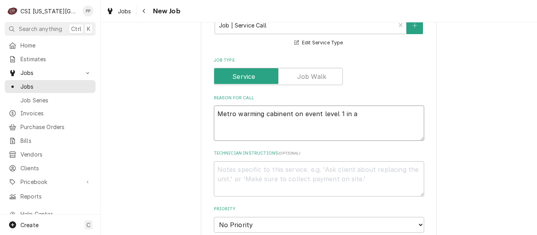
type textarea "Metro warming cabinent on event level 1 in al"
type textarea "x"
type textarea "Metro warming cabinent on event level 1 in all"
type textarea "x"
type textarea "Metro warming cabinent on event level 1 in allw"
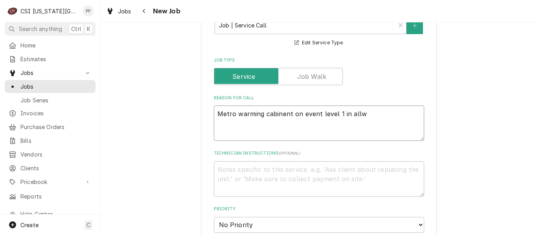
type textarea "x"
type textarea "Metro warming cabinent on event level 1 in allwa"
type textarea "x"
type textarea "Metro warming cabinent on event level 1 in allway"
type textarea "x"
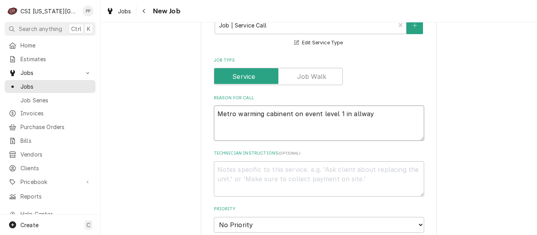
type textarea "Metro warming cabinent on event level 1 in allwa"
type textarea "x"
type textarea "Metro warming cabinent on event level 1 in allw"
type textarea "x"
type textarea "Metro warming cabinent on event level 1 in all"
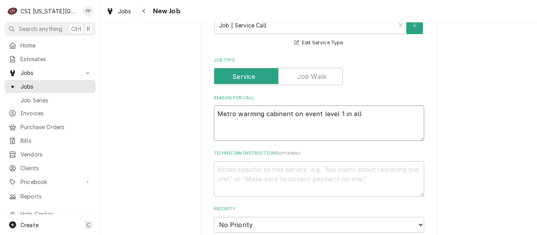
type textarea "x"
type textarea "Metro warming cabinent on event level 1 in al"
type textarea "x"
type textarea "Metro warming cabinent on event level 1 in a"
type textarea "x"
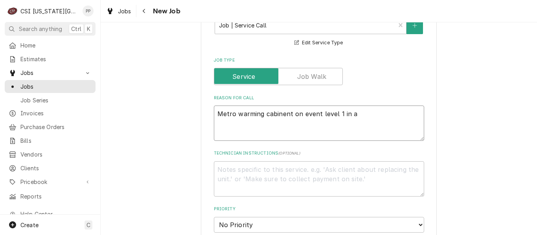
type textarea "Metro warming cabinent on event level 1 in"
type textarea "x"
type textarea "Metro warming cabinent on event level 1 in h"
type textarea "x"
type textarea "Metro warming cabinent on event level 1 in ha"
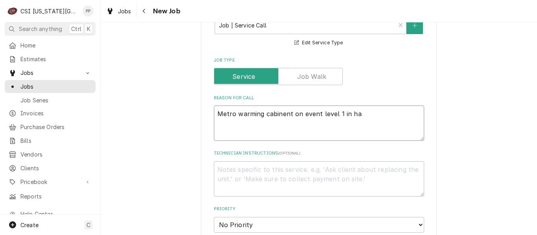
type textarea "x"
type textarea "Metro warming cabinent on event level 1 in hal"
type textarea "x"
type textarea "Metro warming cabinent on event level 1 in hall"
type textarea "x"
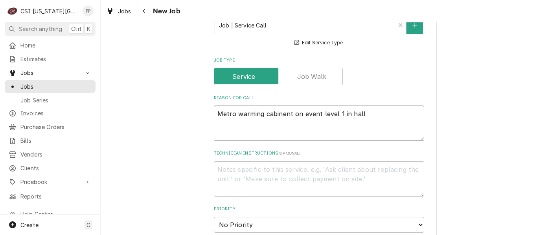
type textarea "Metro warming cabinent on event level 1 in hallw"
type textarea "x"
type textarea "Metro warming cabinent on event level 1 in hallwa"
type textarea "x"
type textarea "Metro warming cabinent on event level 1 in hallway"
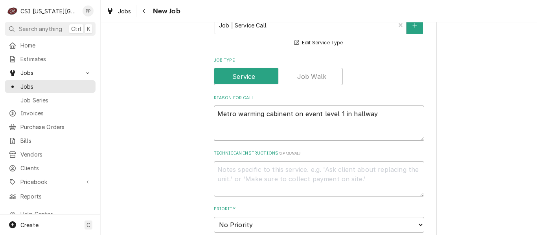
type textarea "x"
type textarea "Metro warming cabinent on event level 1 in hallway"
type textarea "x"
type textarea "Metro warming cabinent on event level 1 in hallway b"
type textarea "x"
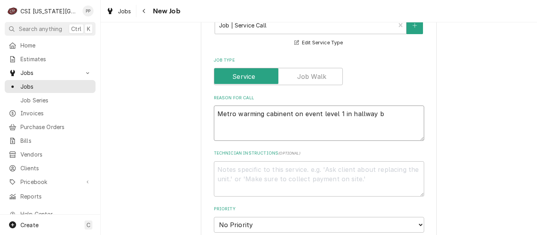
type textarea "Metro warming cabinent on event level 1 in hallway be"
type textarea "x"
type textarea "Metro warming cabinent on event level 1 in hallway beh"
type textarea "x"
type textarea "Metro warming cabinent on event level 1 in hallway behi"
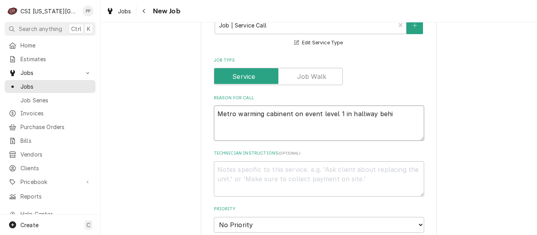
type textarea "x"
type textarea "Metro warming cabinent on event level 1 in hallway behin"
type textarea "x"
type textarea "Metro warming cabinent on event level 1 in hallway behind"
type textarea "x"
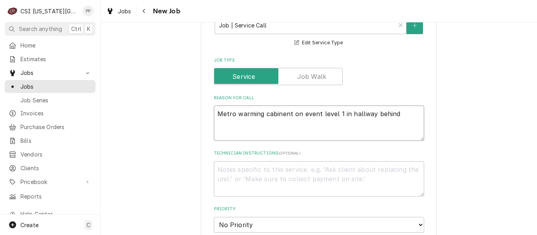
type textarea "Metro warming cabinent on event level 1 in hallway behind"
type textarea "x"
type textarea "Metro warming cabinent on event level 1 in hallway behind co"
type textarea "x"
type textarea "Metro warming cabinent on event level 1 in hallway behind con"
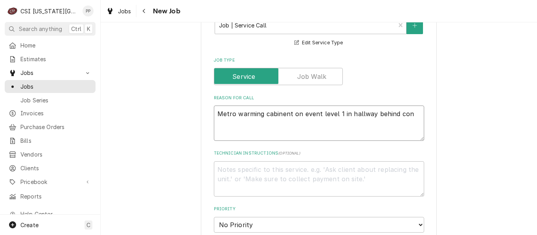
type textarea "x"
type textarea "Metro warming cabinent on event level 1 in hallway behind conf"
type textarea "x"
type textarea "Metro warming cabinent on event level 1 in hallway behind confe"
type textarea "x"
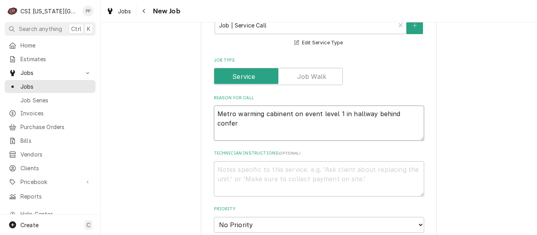
type textarea "Metro warming cabinent on event level 1 in hallway behind confere"
type textarea "x"
type textarea "Metro warming cabinent on event level 1 in hallway behind conferen"
type textarea "x"
type textarea "Metro warming cabinent on event level 1 in hallway behind conferenx"
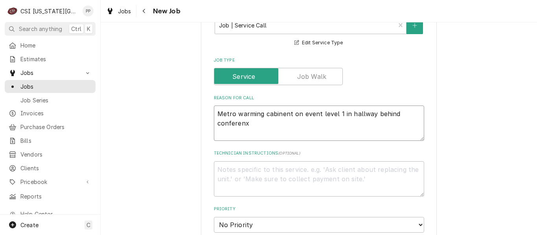
type textarea "x"
type textarea "Metro warming cabinent on event level 1 in hallway behind conferenxe"
type textarea "x"
type textarea "Metro warming cabinent on event level 1 in hallway behind conferenxe"
type textarea "x"
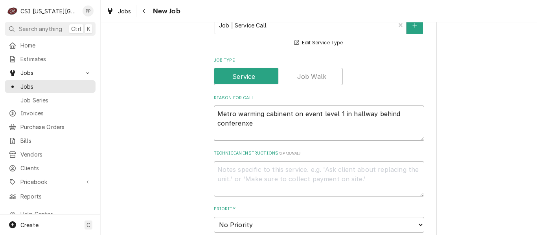
type textarea "Metro warming cabinent on event level 1 in hallway behind conferenxe e"
type textarea "x"
type textarea "Metro warming cabinent on event level 1 in hallway behind conferenxe en"
type textarea "x"
type textarea "Metro warming cabinent on event level 1 in hallway behind conferenxe e"
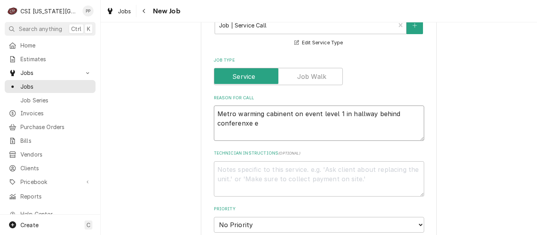
type textarea "x"
type textarea "Metro warming cabinent on event level 1 in hallway behind conferenxe"
type textarea "x"
type textarea "Metro warming cabinent on event level 1 in hallway behind conferenxe"
type textarea "x"
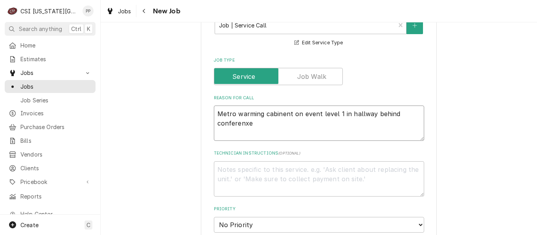
type textarea "Metro warming cabinent on event level 1 in hallway behind conferenx"
type textarea "x"
type textarea "Metro warming cabinent on event level 1 in hallway behind conferen"
type textarea "x"
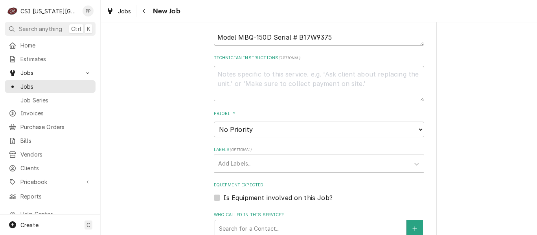
scroll to position [471, 0]
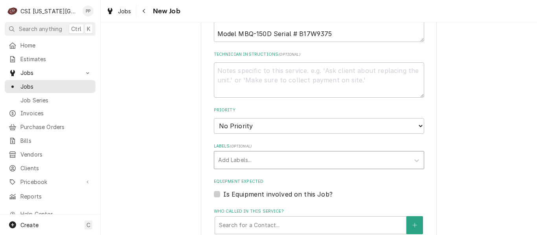
click at [265, 155] on div "Labels" at bounding box center [311, 160] width 187 height 14
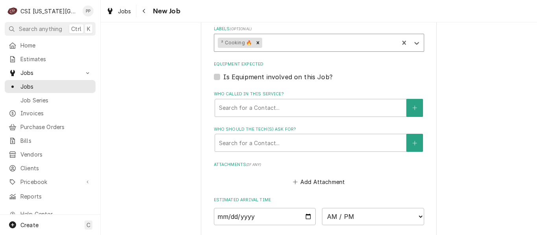
scroll to position [589, 0]
click at [274, 208] on input "Date" at bounding box center [265, 216] width 102 height 17
click at [311, 208] on input "Date" at bounding box center [265, 216] width 102 height 17
click at [305, 208] on input "Date" at bounding box center [265, 216] width 102 height 17
click at [394, 209] on select "AM / PM 6:00 AM 6:15 AM 6:30 AM 6:45 AM 7:00 AM 7:15 AM 7:30 AM 7:45 AM 8:00 AM…" at bounding box center [373, 216] width 102 height 17
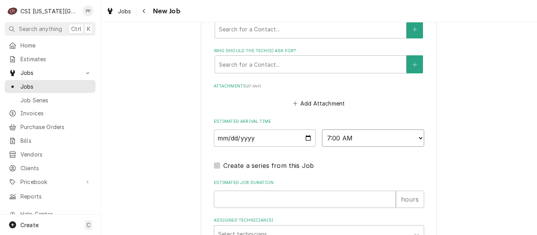
scroll to position [786, 0]
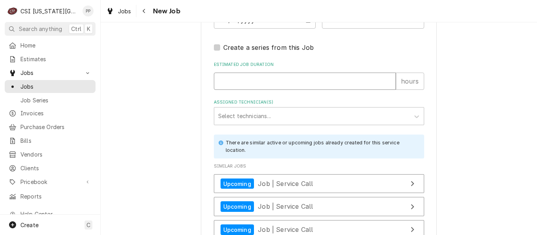
click at [263, 73] on input "Estimated Job Duration" at bounding box center [305, 81] width 182 height 17
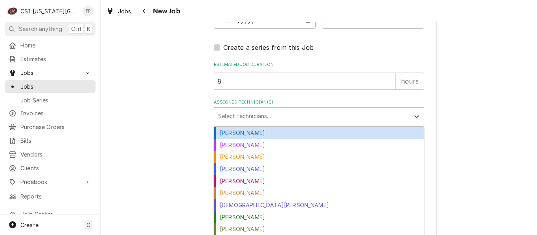
click at [264, 107] on div "Select technicians..." at bounding box center [319, 116] width 210 height 18
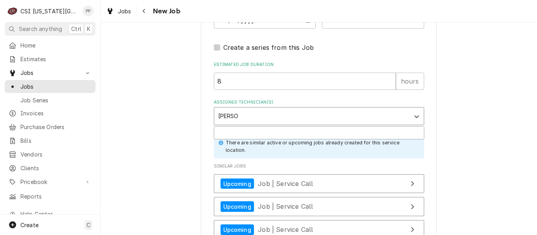
click at [237, 127] on div "[PERSON_NAME]" at bounding box center [318, 133] width 209 height 12
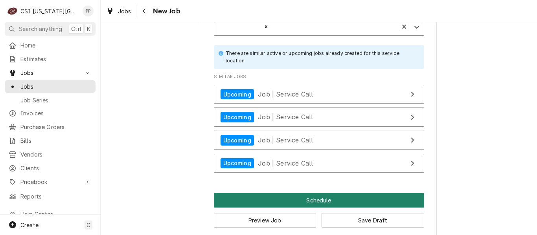
click at [352, 194] on button "Schedule" at bounding box center [319, 200] width 210 height 15
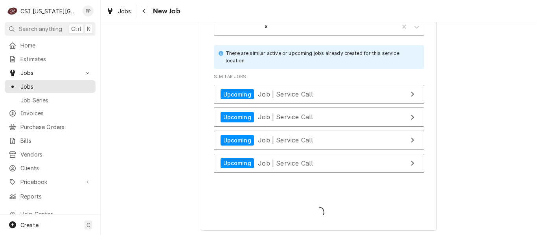
scroll to position [868, 0]
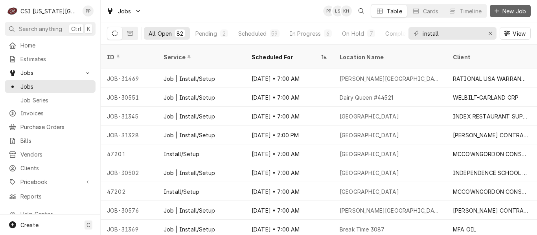
click at [507, 5] on button "New Job" at bounding box center [509, 11] width 41 height 13
click at [505, 11] on span "New Job" at bounding box center [513, 11] width 27 height 8
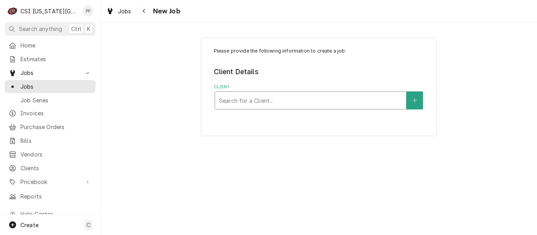
click at [273, 97] on div "Client" at bounding box center [310, 100] width 183 height 14
type input "INTERMETRO"
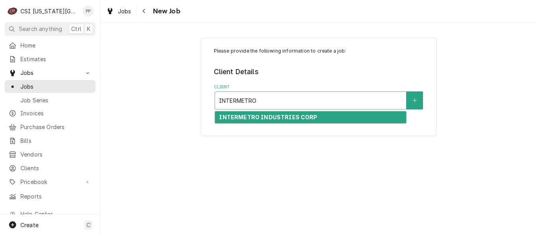
click at [275, 116] on strong "INTERMETRO INDUSTRIES CORP" at bounding box center [268, 117] width 98 height 7
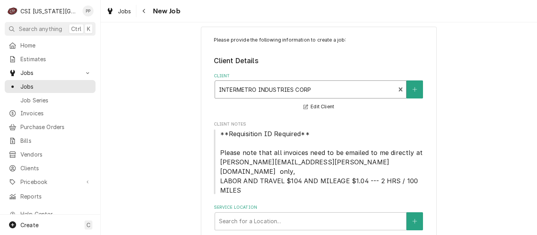
scroll to position [30, 0]
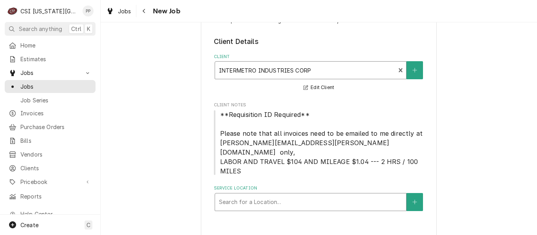
click at [240, 200] on div "Search for a Location..." at bounding box center [310, 202] width 191 height 17
type input "[PERSON_NAME]"
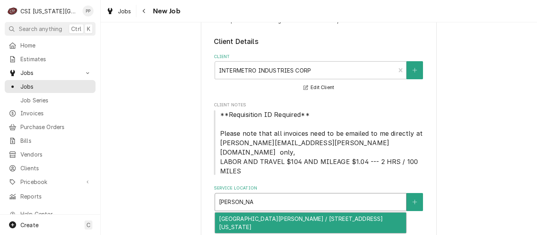
click at [264, 213] on div "[GEOGRAPHIC_DATA][PERSON_NAME] / [STREET_ADDRESS][US_STATE]" at bounding box center [310, 223] width 191 height 20
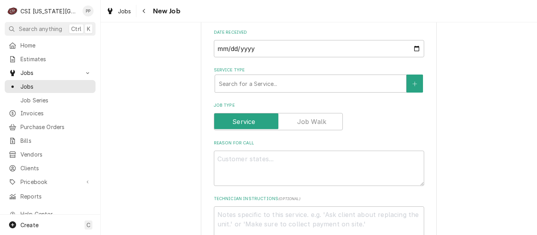
scroll to position [305, 0]
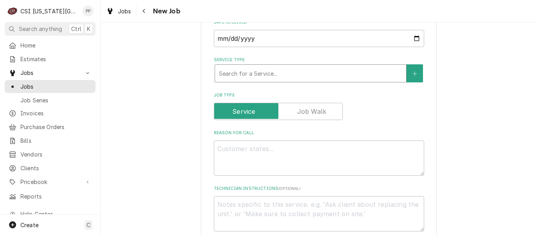
click at [267, 66] on div "Service Type" at bounding box center [310, 73] width 183 height 14
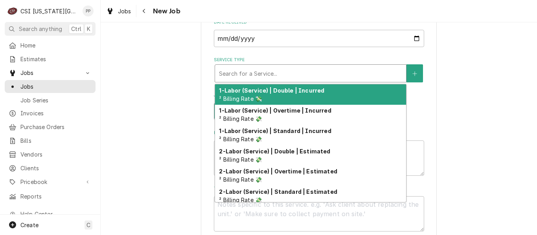
type textarea "x"
type input "J"
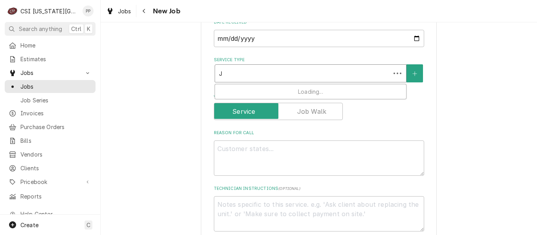
type textarea "x"
type input "[PERSON_NAME]"
type textarea "x"
type input "JOB"
type textarea "x"
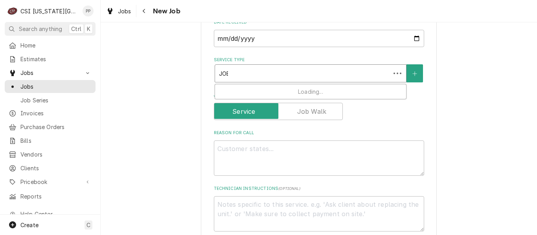
type input "JOB"
type textarea "x"
type input "JOB S"
type textarea "x"
type input "JOB SE"
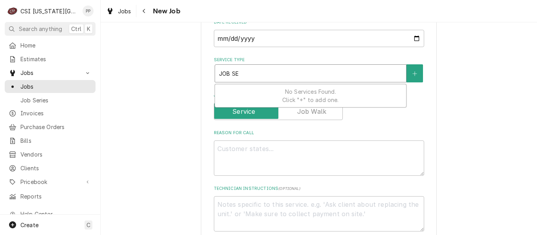
type textarea "x"
type input "JOB SER"
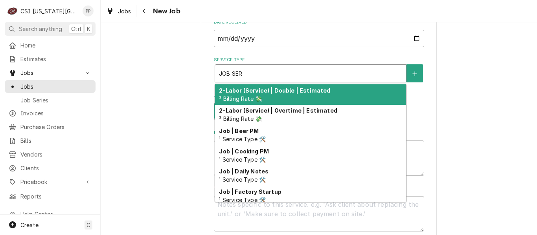
type textarea "x"
type input "JOB SERV"
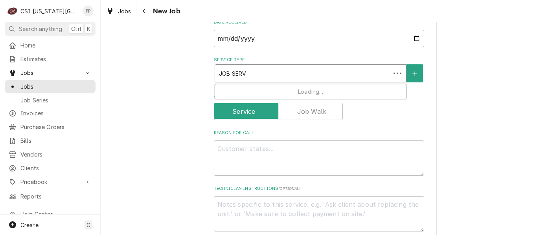
type textarea "x"
type input "JOB SERVI"
type textarea "x"
type input "JOB SERVIC"
type textarea "x"
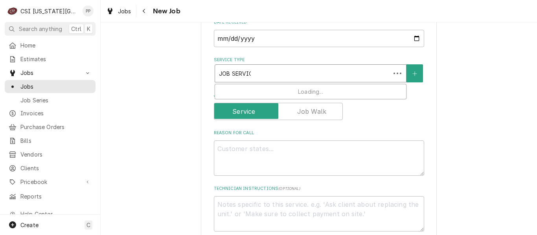
type input "JOB SERVICE"
type textarea "x"
type input "JOB SERVICE C"
type textarea "x"
type input "JOB SERVICE CA"
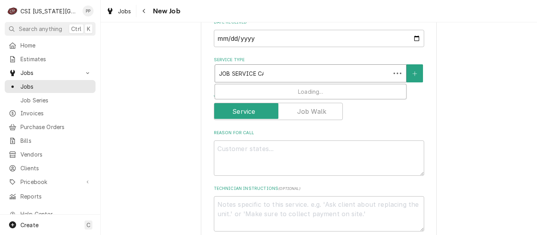
type textarea "x"
type input "JOB SERVICE CAL"
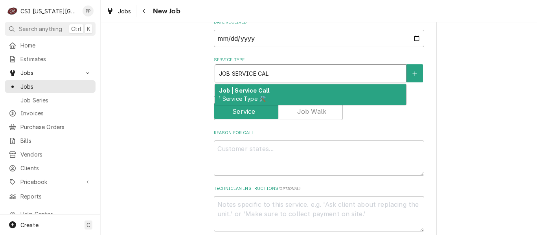
click at [265, 84] on div "Job | Service Call ¹ Service Type 🛠️" at bounding box center [310, 94] width 191 height 20
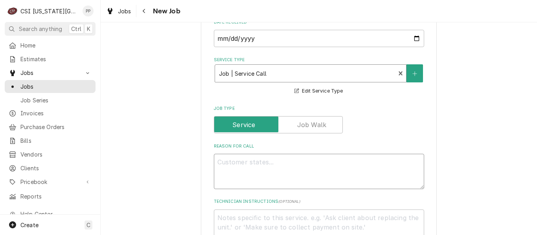
click at [260, 163] on textarea "Reason For Call" at bounding box center [319, 171] width 210 height 35
type textarea "x"
type textarea "m"
type textarea "x"
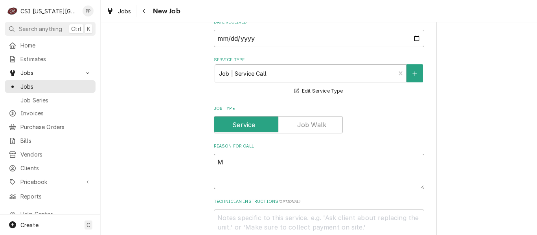
type textarea "Me"
type textarea "x"
type textarea "Met"
type textarea "x"
type textarea "Metr"
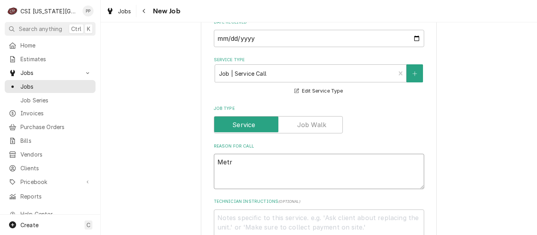
type textarea "x"
type textarea "Metro"
type textarea "x"
type textarea "Metro"
type textarea "x"
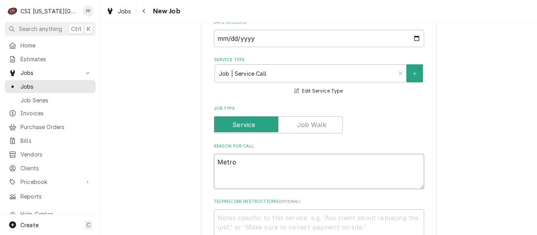
type textarea "Metro h"
type textarea "x"
type textarea "Metro ho"
type textarea "x"
type textarea "Metro hot"
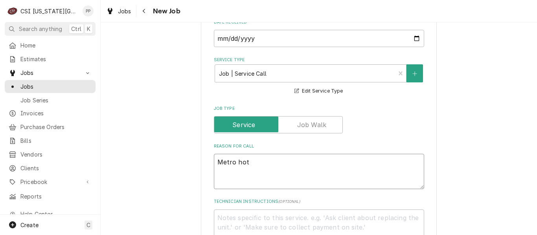
type textarea "x"
type textarea "Metro hot"
type textarea "x"
type textarea "Metro hot b"
type textarea "x"
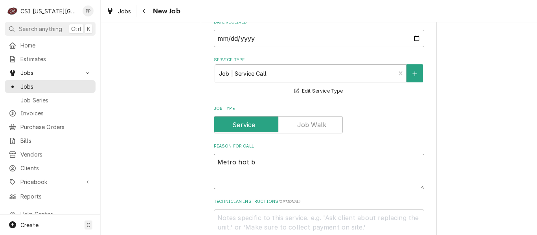
type textarea "Metro hot bo"
type textarea "x"
type textarea "Metro hot box"
type textarea "x"
type textarea "Metro hot box"
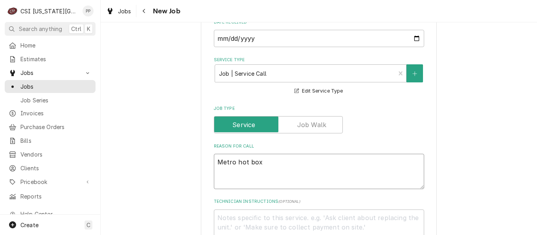
type textarea "x"
type textarea "Metro hot box i"
type textarea "x"
type textarea "Metro hot box in"
type textarea "x"
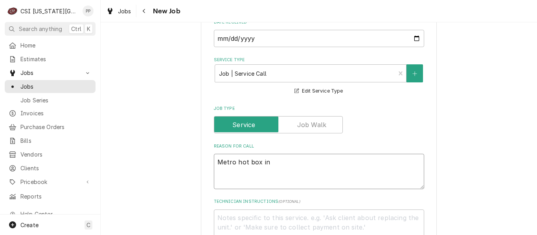
type textarea "Metro hot box in"
type textarea "x"
type textarea "Metro hot box in h"
type textarea "x"
type textarea "Metro hot box in ha"
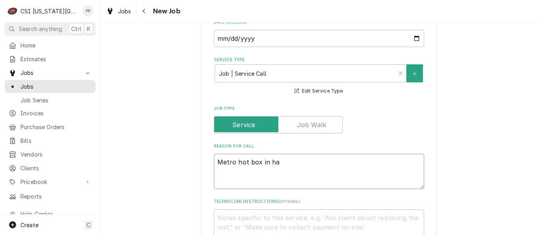
type textarea "x"
type textarea "Metro hot box in hal"
type textarea "x"
type textarea "Metro hot box in hall"
type textarea "x"
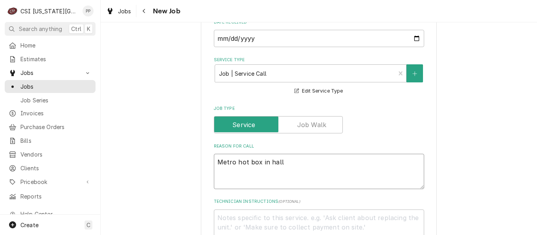
type textarea "Metro hot box in hallw"
type textarea "x"
type textarea "Metro hot box in hallwa"
type textarea "x"
type textarea "Metro hot box in hallway"
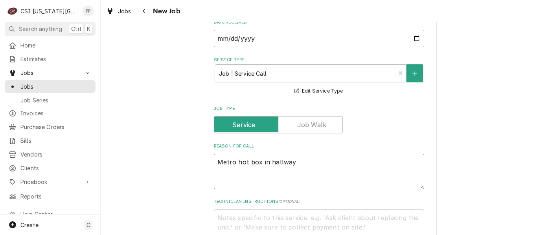
type textarea "x"
type textarea "Metro hot box in hallway"
type textarea "x"
type textarea "Metro hot box in hallway o"
type textarea "x"
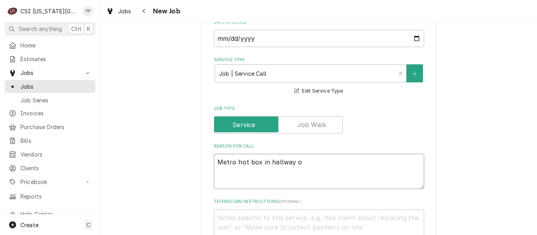
type textarea "Metro hot box in hallway ou"
type textarea "x"
type textarea "Metro hot box in hallway out"
type textarea "x"
type textarea "Metro hot box in hallway outd"
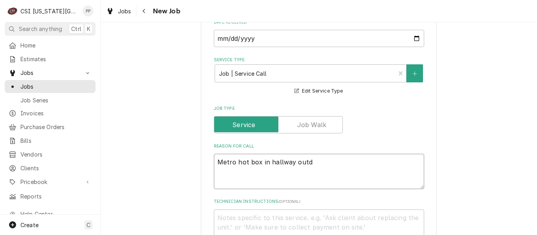
type textarea "x"
type textarea "Metro hot box in hallway outdi"
type textarea "x"
type textarea "Metro hot box in hallway outd"
type textarea "x"
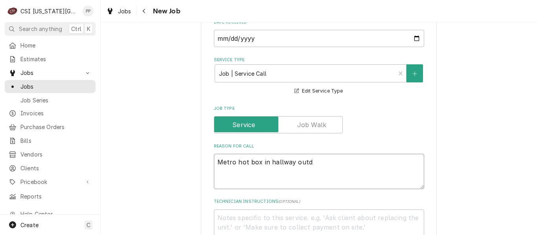
type textarea "Metro hot box in hallway out"
type textarea "x"
type textarea "Metro hot box in hallway outd"
type textarea "x"
type textarea "Metro hot box in hallway outdi"
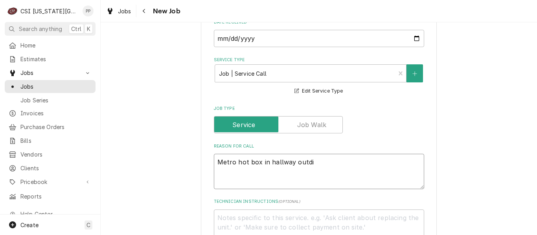
type textarea "x"
type textarea "Metro hot box in hallway outdie"
type textarea "x"
type textarea "Metro hot box in hallway outdie"
type textarea "x"
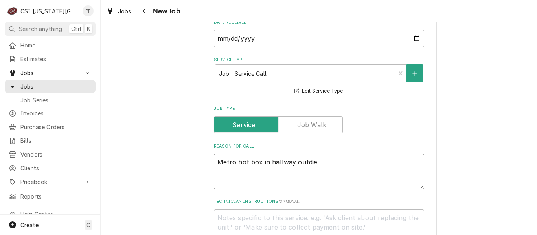
type textarea "Metro hot box in hallway outdie"
type textarea "x"
type textarea "Metro hot box in hallway outdi"
type textarea "x"
type textarea "Metro hot box in hallway outd"
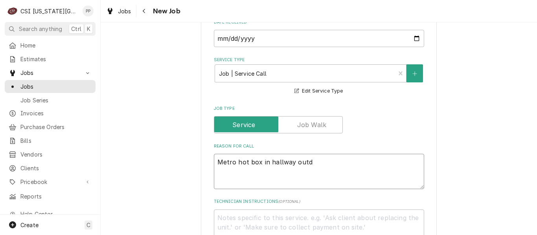
type textarea "x"
type textarea "Metro hot box in hallway outs"
type textarea "x"
type textarea "Metro hot box in hallway outsid"
type textarea "x"
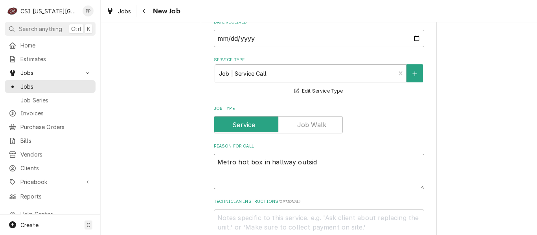
type textarea "Metro hot box in hallway outside"
type textarea "x"
type textarea "Metro hot box in hallway outside"
type textarea "x"
type textarea "Metro hot box in hallway outside o"
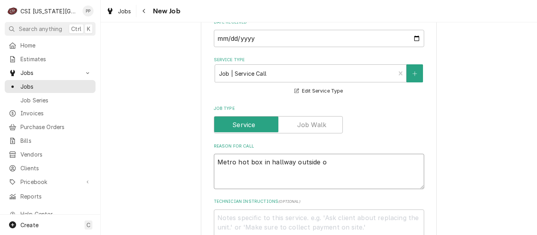
type textarea "x"
type textarea "Metro hot box in hallway outside of"
type textarea "x"
type textarea "Metro hot box in hallway outside of"
type textarea "x"
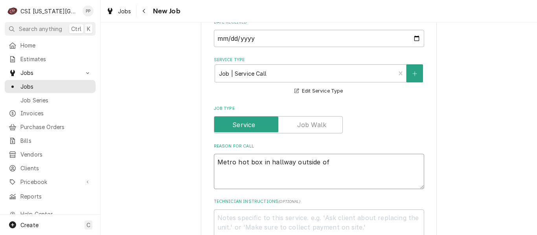
type textarea "Metro hot box in hallway outside of t"
type textarea "x"
type textarea "Metro hot box in hallway outside of th"
type textarea "x"
type textarea "Metro hot box in hallway outside of the"
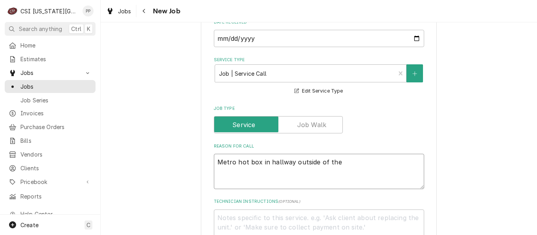
type textarea "x"
type textarea "Metro hot box in hallway outside of the e"
type textarea "x"
type textarea "Metro hot box in hallway outside of the ev"
type textarea "x"
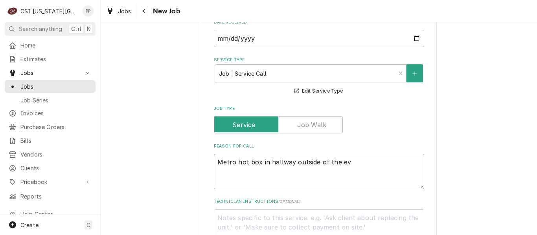
type textarea "Metro hot box in hallway outside of the eve"
type textarea "x"
type textarea "Metro hot box in hallway outside of the even"
type textarea "x"
type textarea "Metro hot box in hallway outside of the event"
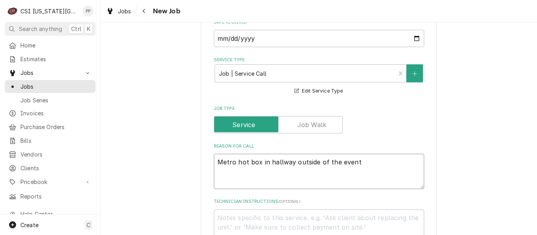
type textarea "x"
type textarea "Metro hot box in hallway outside of the event"
type textarea "x"
type textarea "Metro hot box in hallway outside of the event k"
type textarea "x"
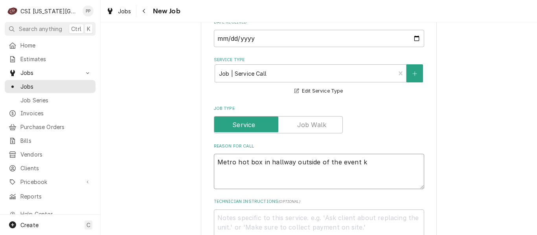
type textarea "Metro hot box in hallway outside of the event ki"
type textarea "x"
type textarea "Metro hot box in hallway outside of the event kit"
type textarea "x"
type textarea "Metro hot box in hallway outside of the event kitch"
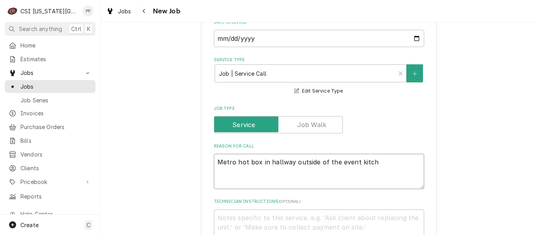
type textarea "x"
type textarea "Metro hot box in hallway outside of the event kitche"
type textarea "x"
type textarea "Metro hot box in hallway outside of the event kitchen"
type textarea "x"
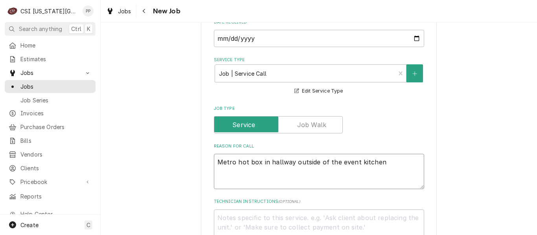
type textarea "Metro hot box in hallway outside of the event kitchen"
type textarea "x"
type textarea "Metro hot box in hallway outside of the event kitchen o"
type textarea "x"
type textarea "Metro hot box in hallway outside of the event kitchen on"
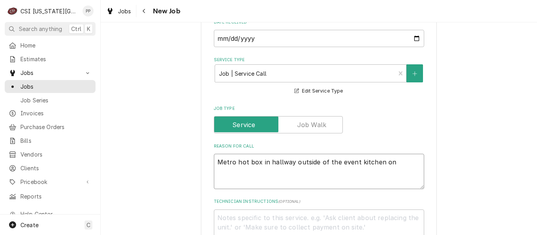
type textarea "x"
type textarea "Metro hot box in hallway outside of the event kitchen on"
type textarea "x"
type textarea "Metro hot box in hallway outside of the event kitchen on e"
type textarea "x"
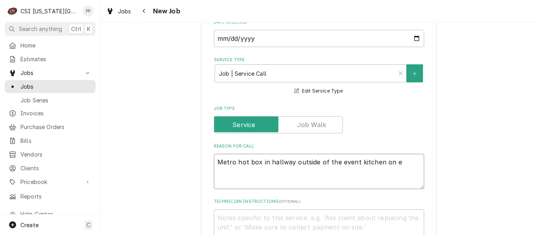
type textarea "Metro hot box in hallway outside of the event kitchen on ev"
type textarea "x"
type textarea "Metro hot box in hallway outside of the event kitchen on even"
type textarea "x"
type textarea "Metro hot box in hallway outside of the event kitchen on event"
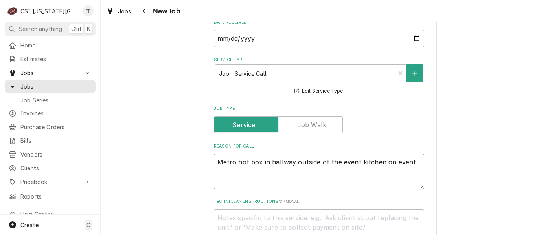
type textarea "x"
type textarea "Metro hot box in hallway outside of the event kitchen on event"
type textarea "x"
type textarea "Metro hot box in hallway outside of the event kitchen on event l"
type textarea "x"
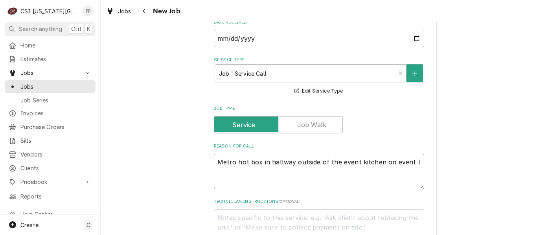
type textarea "Metro hot box in hallway outside of the event kitchen on event le"
type textarea "x"
type textarea "Metro hot box in hallway outside of the event kitchen on event lev"
type textarea "x"
type textarea "Metro hot box in hallway outside of the event kitchen on event leve"
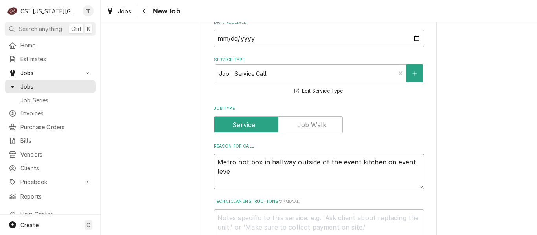
type textarea "x"
type textarea "Metro hot box in hallway outside of the event kitchen on event level"
type textarea "x"
type textarea "Metro hot box in hallway outside of the event kitchen on event level"
type textarea "x"
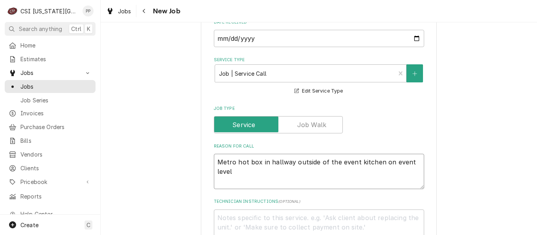
type textarea "Metro hot box in hallway outside of the event kitchen on event level o"
type textarea "x"
type textarea "Metro hot box in hallway outside of the event kitchen on event level on"
type textarea "x"
type textarea "Metro hot box in hallway outside of the event kitchen on event level one"
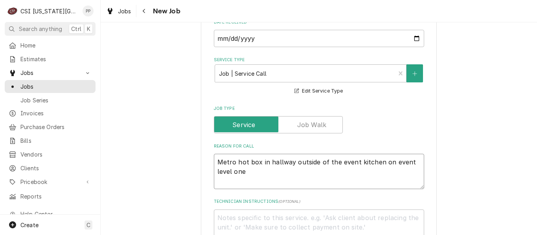
type textarea "x"
type textarea "Metro hot box in hallway outside of the event kitchen on event level one"
type textarea "x"
type textarea "Metro hot box in hallway outside of the event kitchen on event level one b"
type textarea "x"
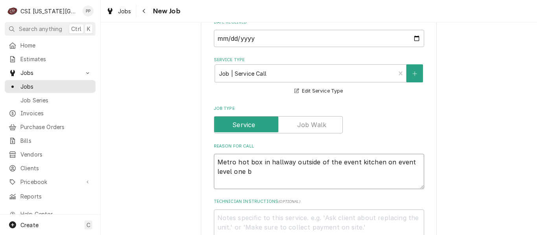
type textarea "Metro hot box in hallway outside of the event kitchen on event level one be"
type textarea "x"
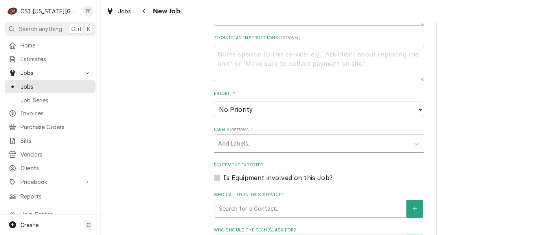
scroll to position [502, 0]
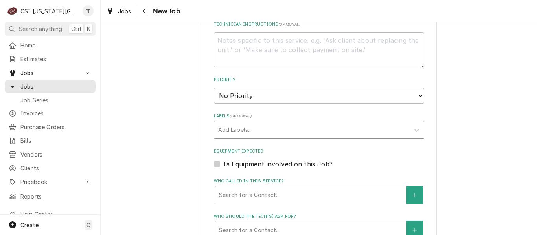
drag, startPoint x: 277, startPoint y: 112, endPoint x: 274, endPoint y: 120, distance: 8.8
click at [277, 121] on div "Add Labels..." at bounding box center [311, 129] width 195 height 17
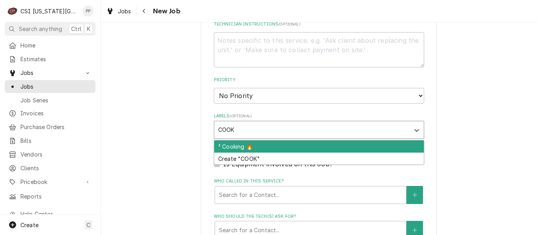
click at [255, 141] on div "² Cooking 🔥" at bounding box center [318, 147] width 209 height 12
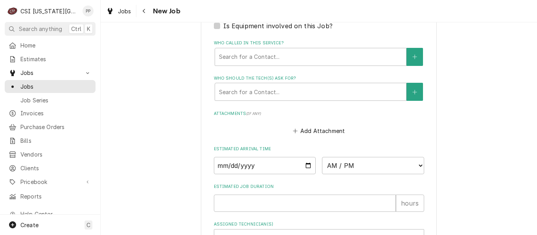
scroll to position [659, 0]
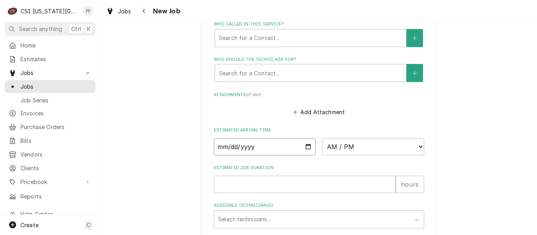
click at [303, 138] on input "Date" at bounding box center [265, 146] width 102 height 17
click at [387, 138] on select "AM / PM 6:00 AM 6:15 AM 6:30 AM 6:45 AM 7:00 AM 7:15 AM 7:30 AM 7:45 AM 8:00 AM…" at bounding box center [373, 146] width 102 height 17
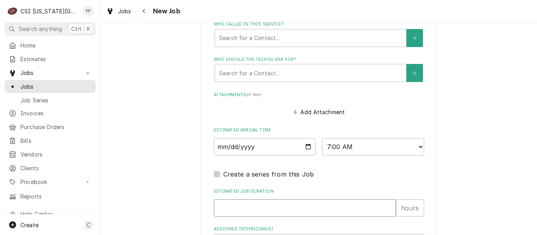
click at [247, 201] on input "Estimated Job Duration" at bounding box center [305, 208] width 182 height 17
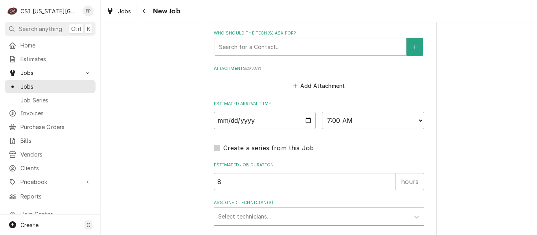
scroll to position [698, 0]
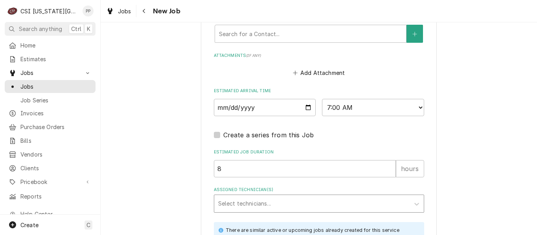
click at [237, 197] on div "Assigned Technician(s)" at bounding box center [311, 204] width 187 height 14
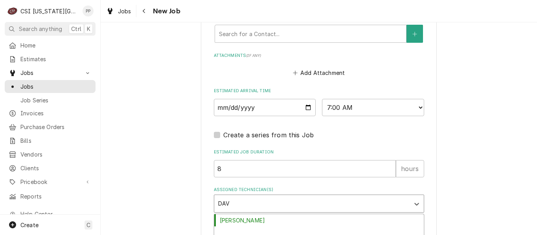
click at [232, 227] on div "David Fannin" at bounding box center [318, 233] width 209 height 12
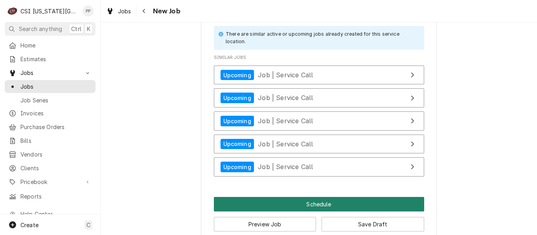
click at [277, 198] on button "Schedule" at bounding box center [319, 204] width 210 height 15
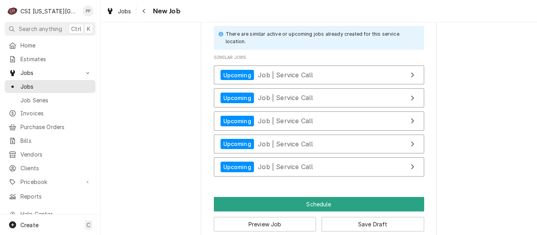
scroll to position [891, 0]
